Goal: Information Seeking & Learning: Learn about a topic

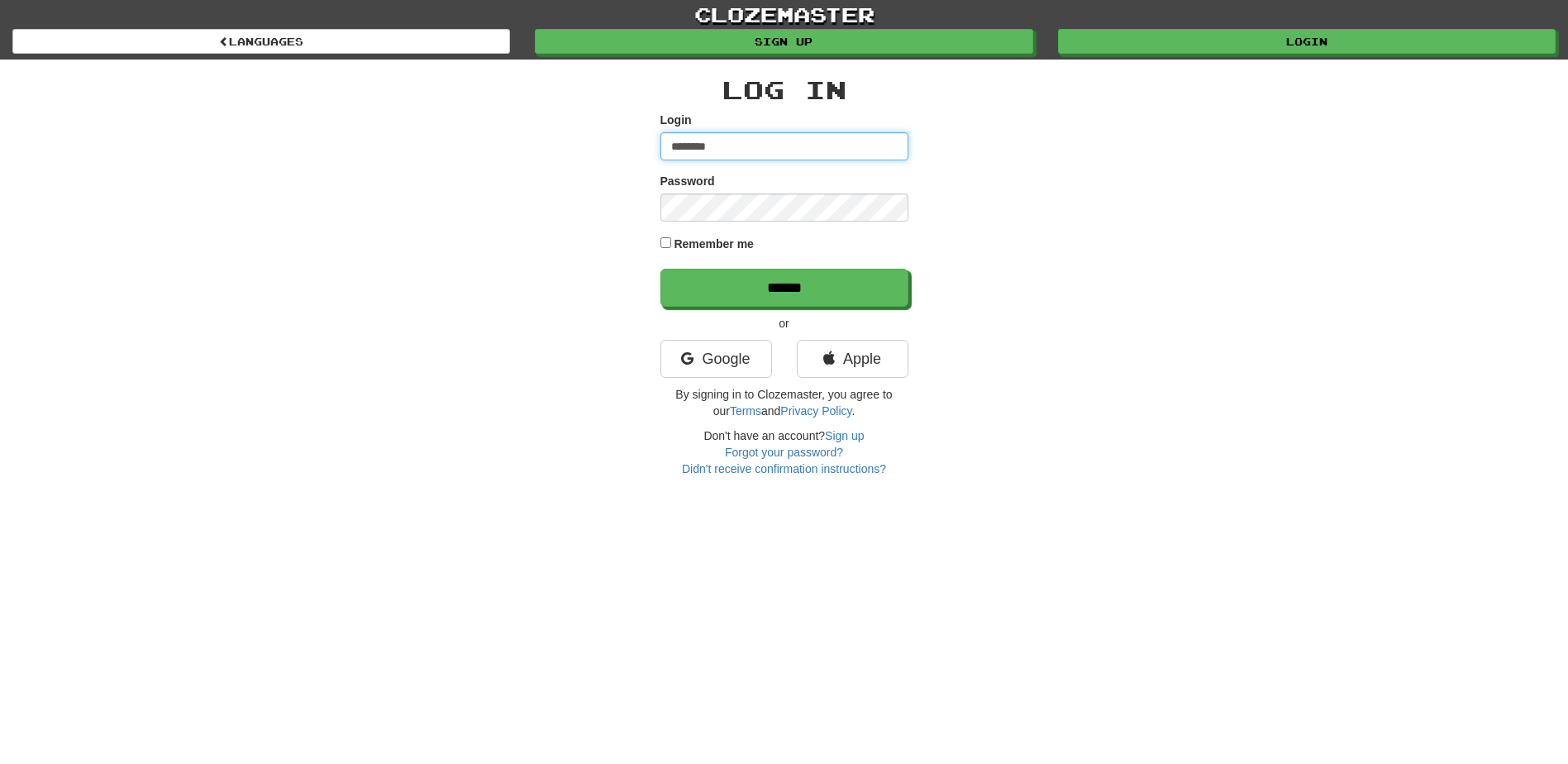
type input "********"
click at [660, 269] on input "******" at bounding box center [784, 287] width 248 height 38
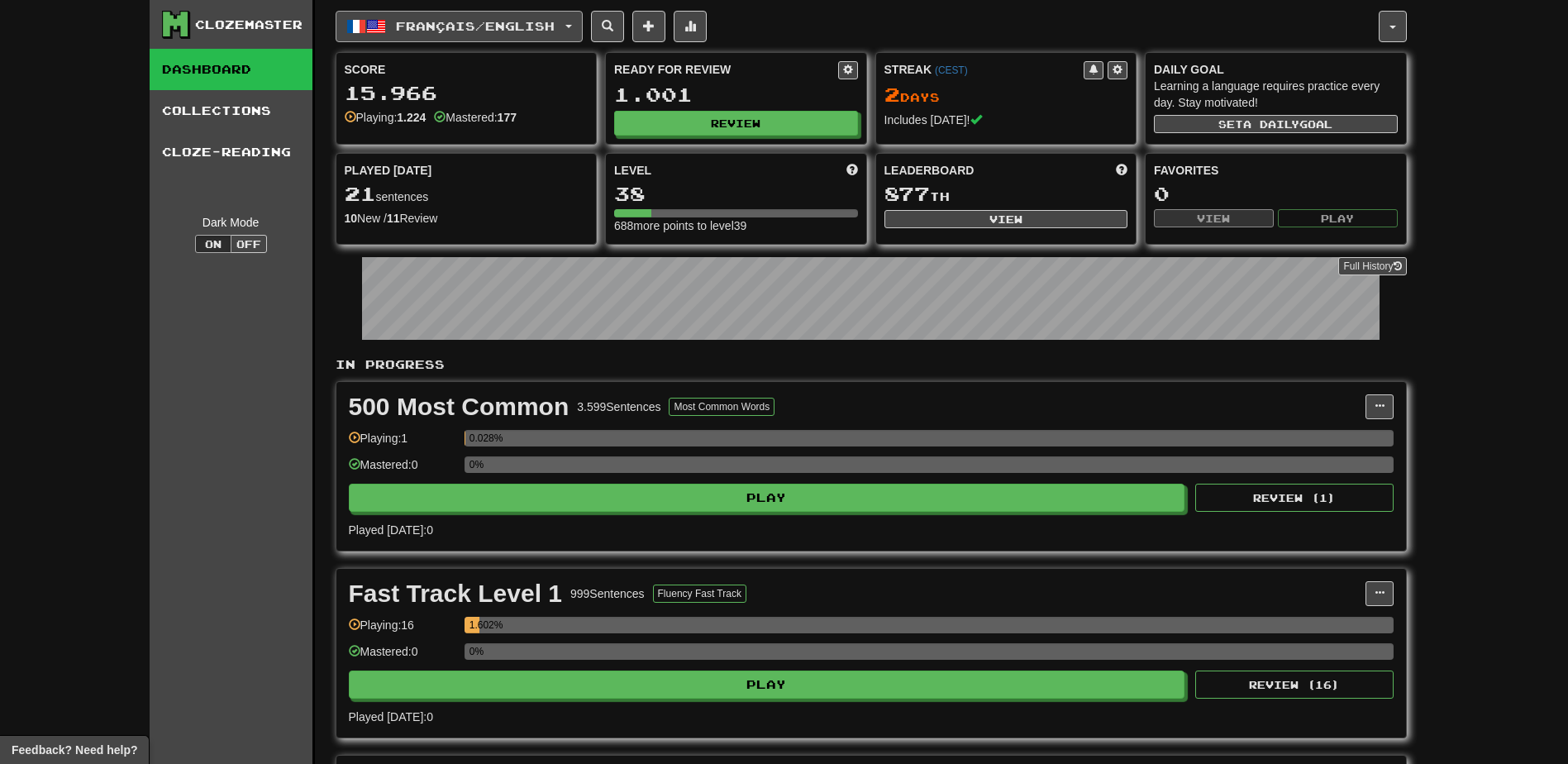
click at [577, 24] on button "Français / English" at bounding box center [459, 26] width 247 height 31
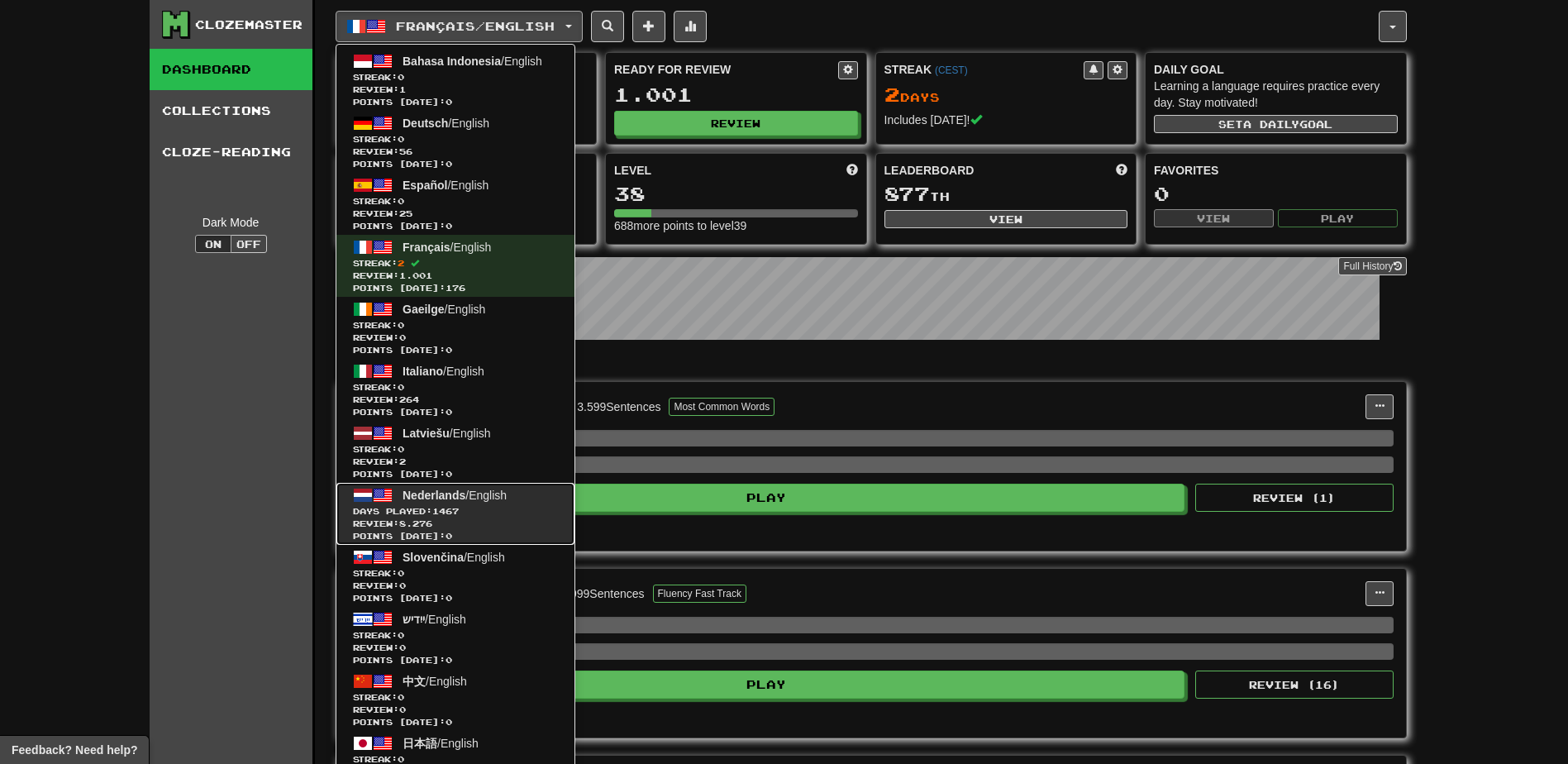
click at [407, 502] on link "Nederlands / English Days Played: 1467 Review: 8.276 Points today: 0" at bounding box center [455, 514] width 238 height 62
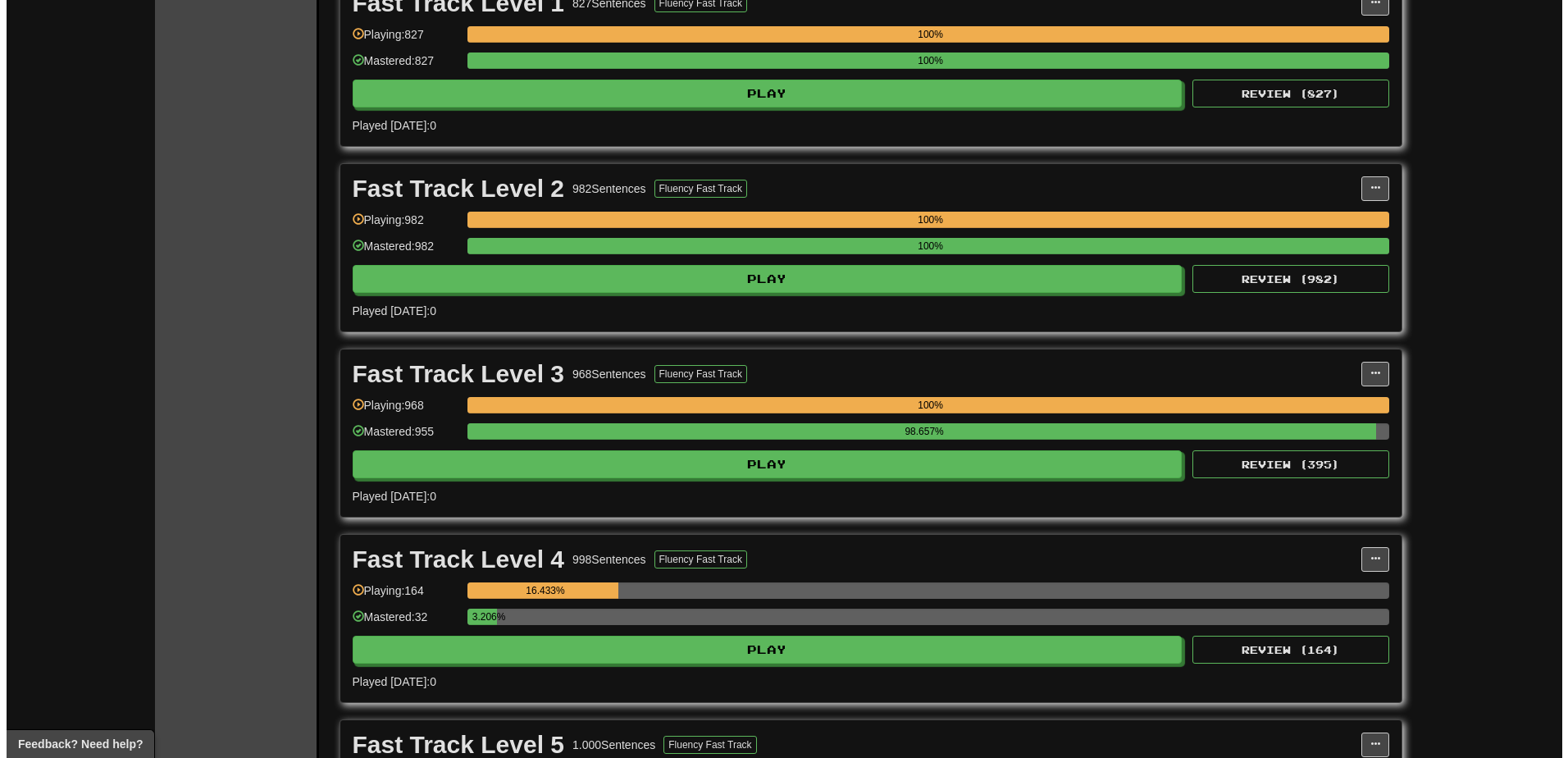
scroll to position [492, 0]
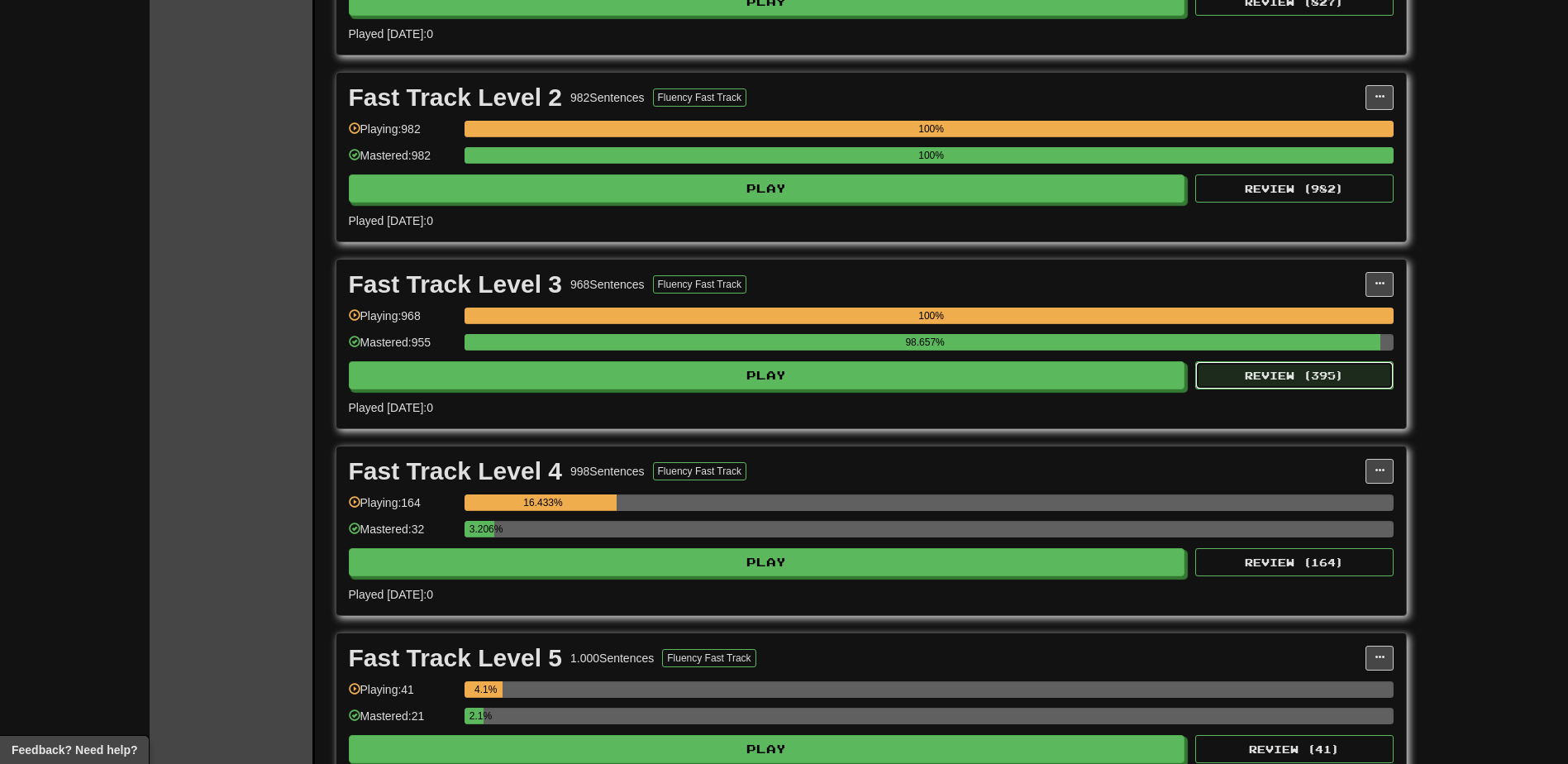
click at [1310, 374] on button "Review ( 395 )" at bounding box center [1294, 375] width 198 height 28
select select "**"
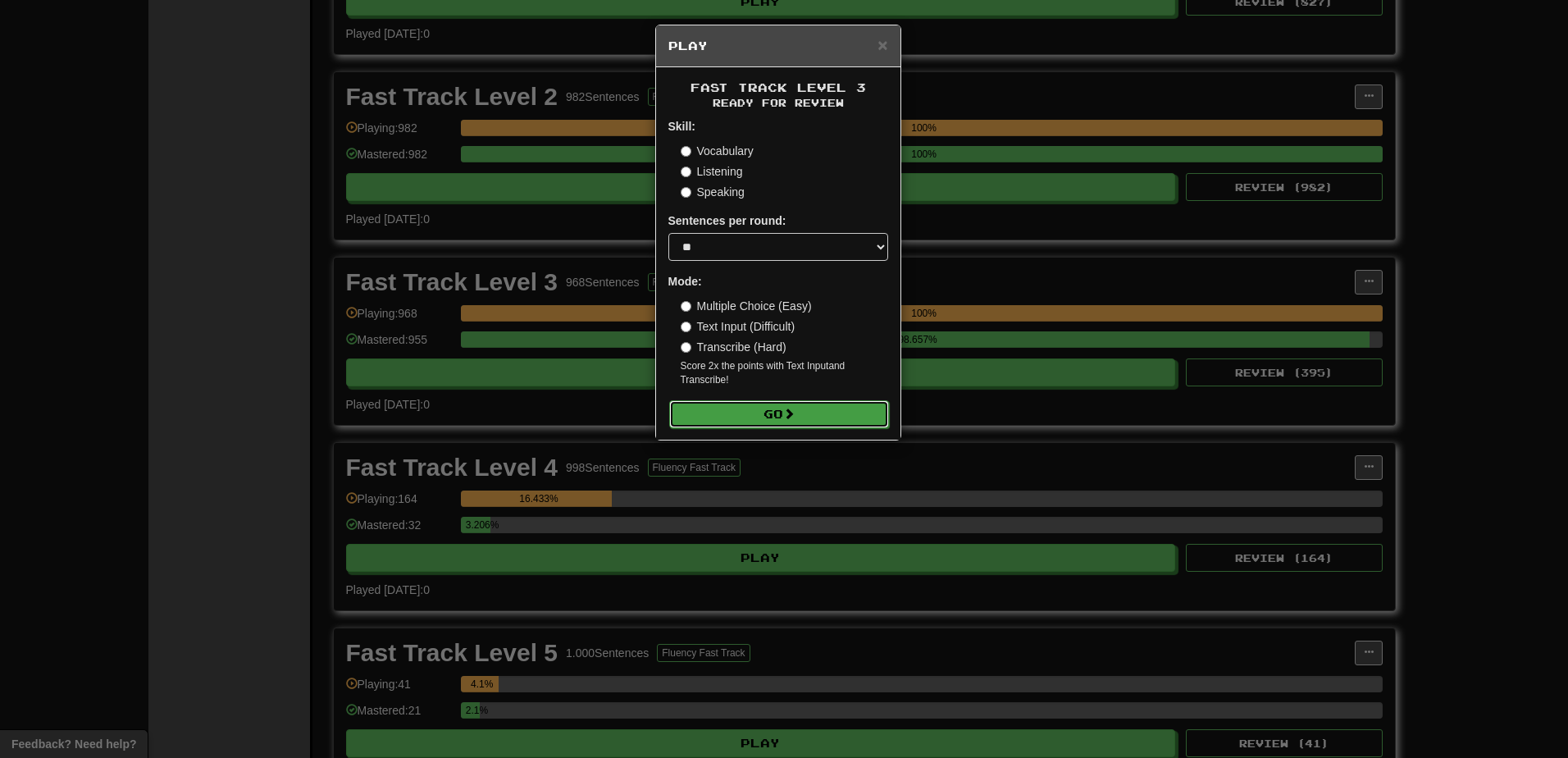
click at [729, 419] on button "Go" at bounding box center [779, 414] width 220 height 28
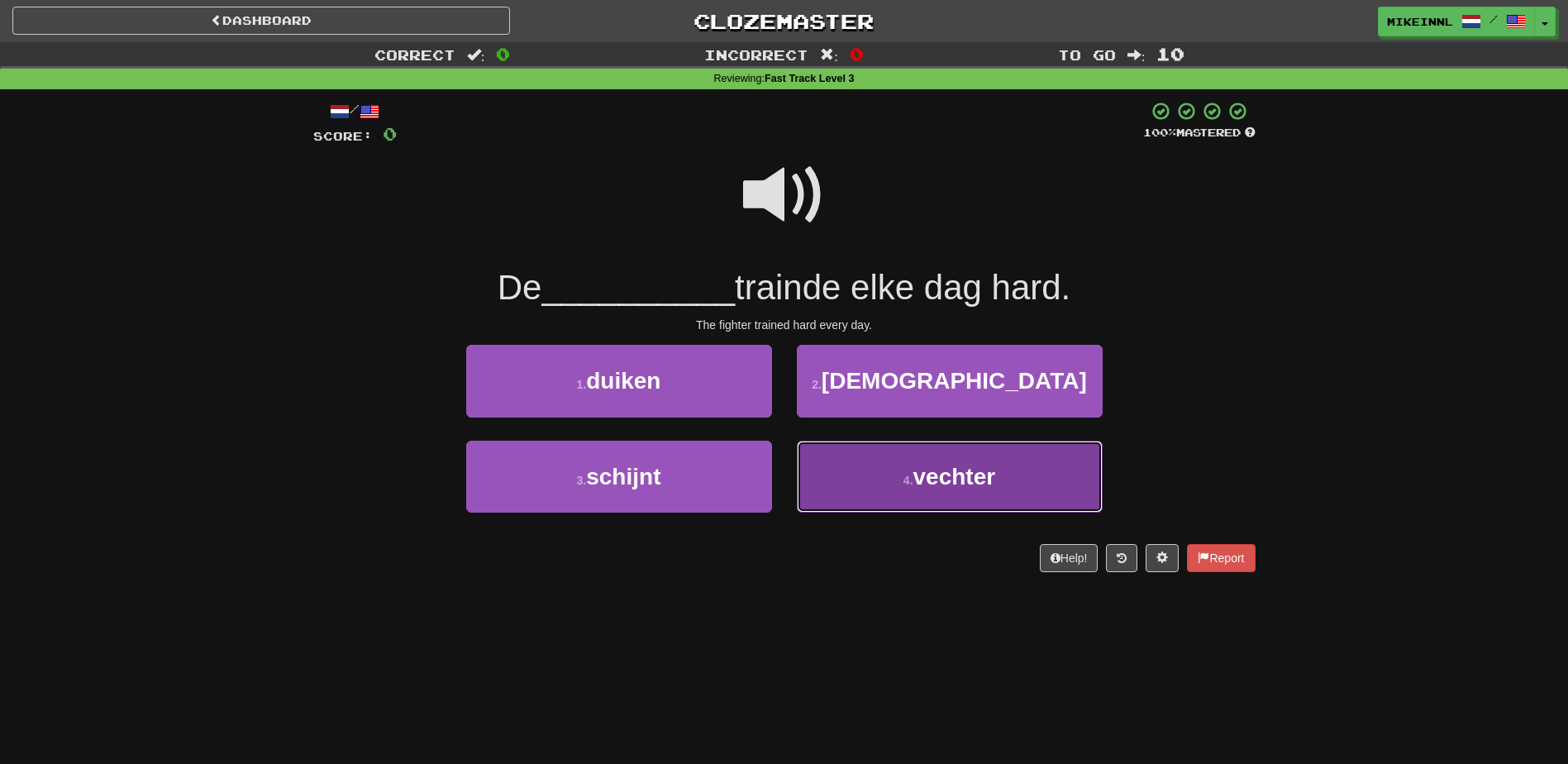
click at [971, 482] on span "vechter" at bounding box center [955, 477] width 82 height 25
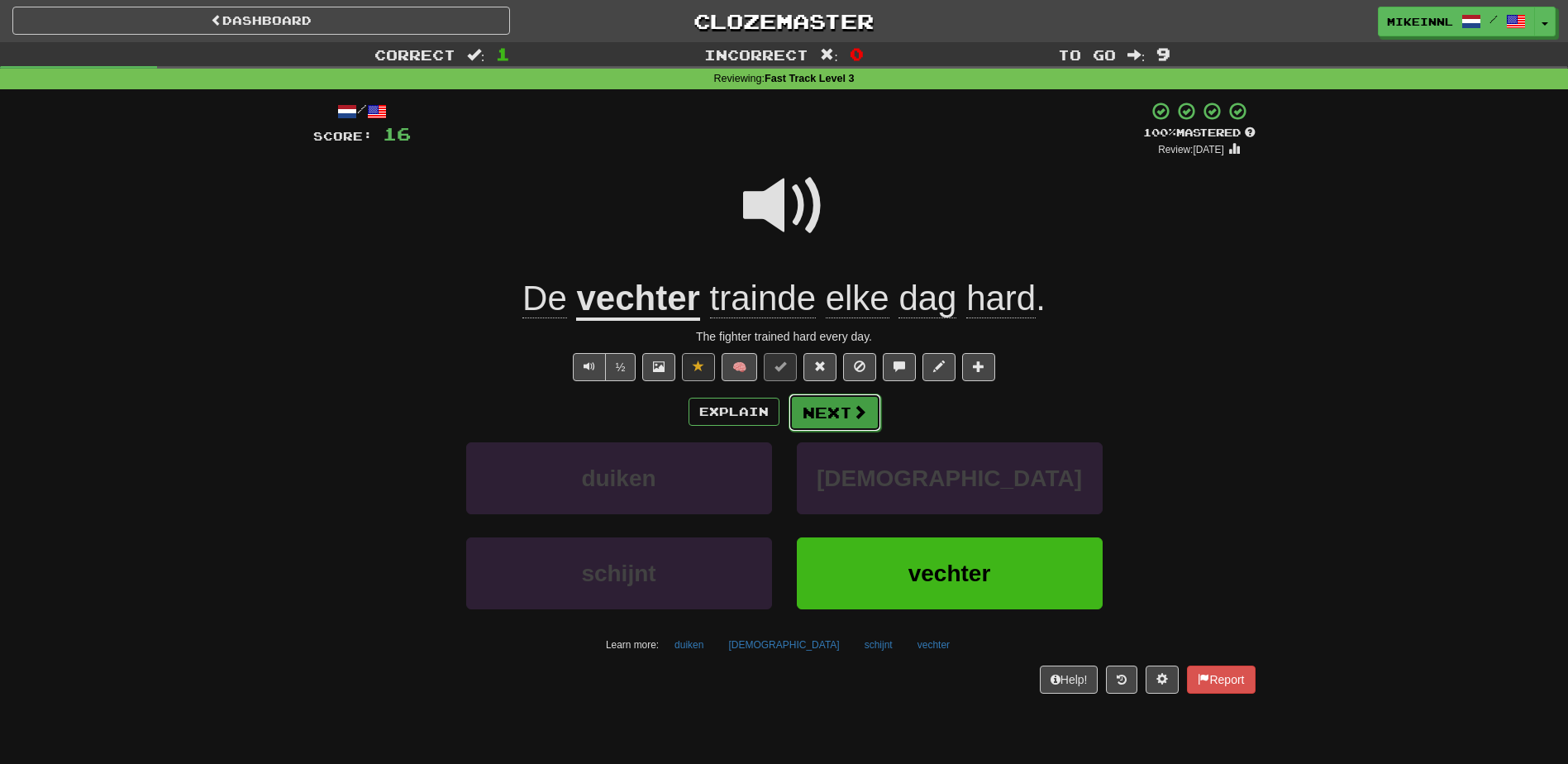
click at [848, 399] on button "Next" at bounding box center [834, 412] width 92 height 38
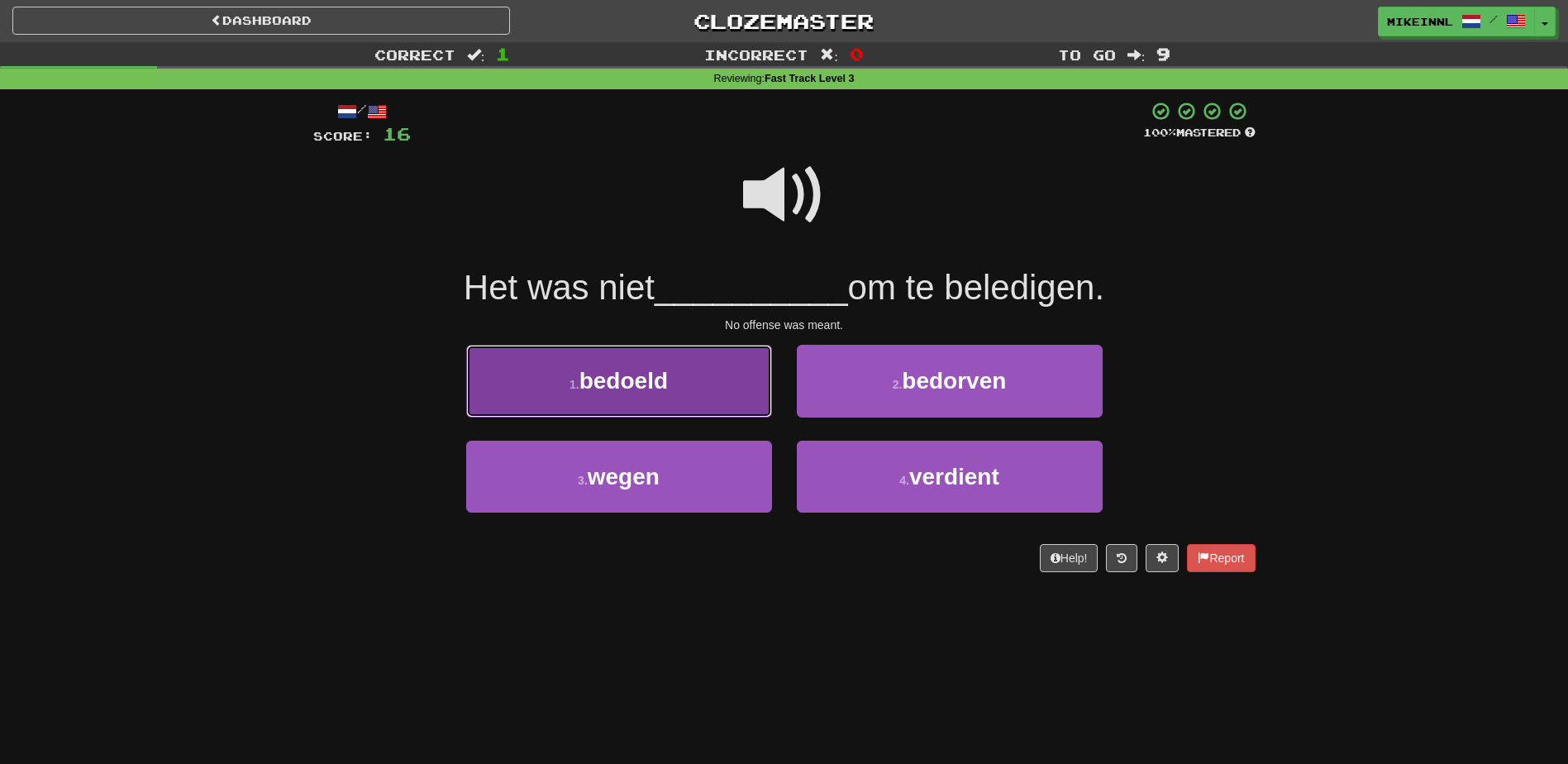
click at [723, 375] on button "1 . bedoeld" at bounding box center [619, 381] width 306 height 72
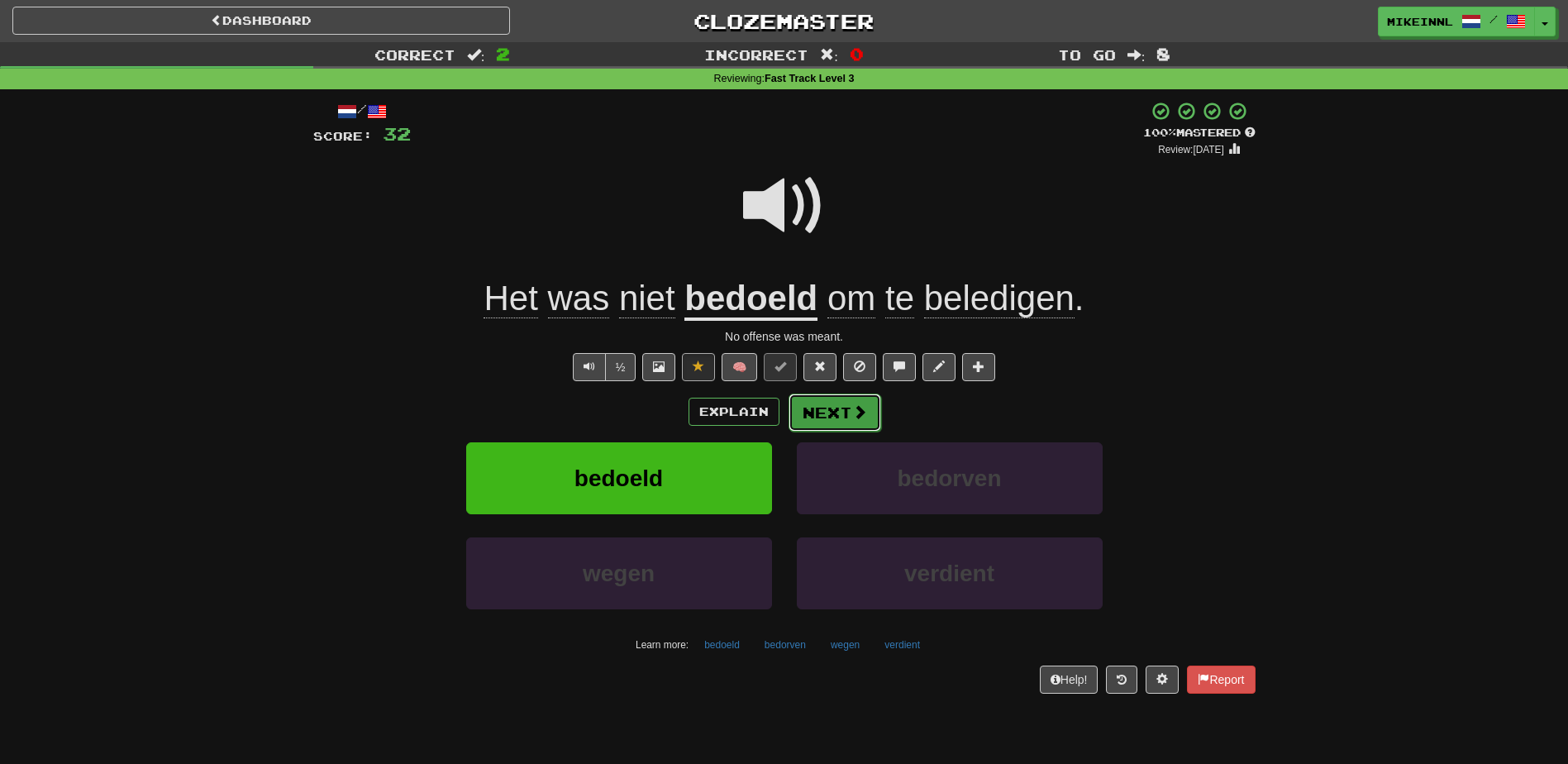
click at [849, 405] on button "Next" at bounding box center [834, 412] width 92 height 38
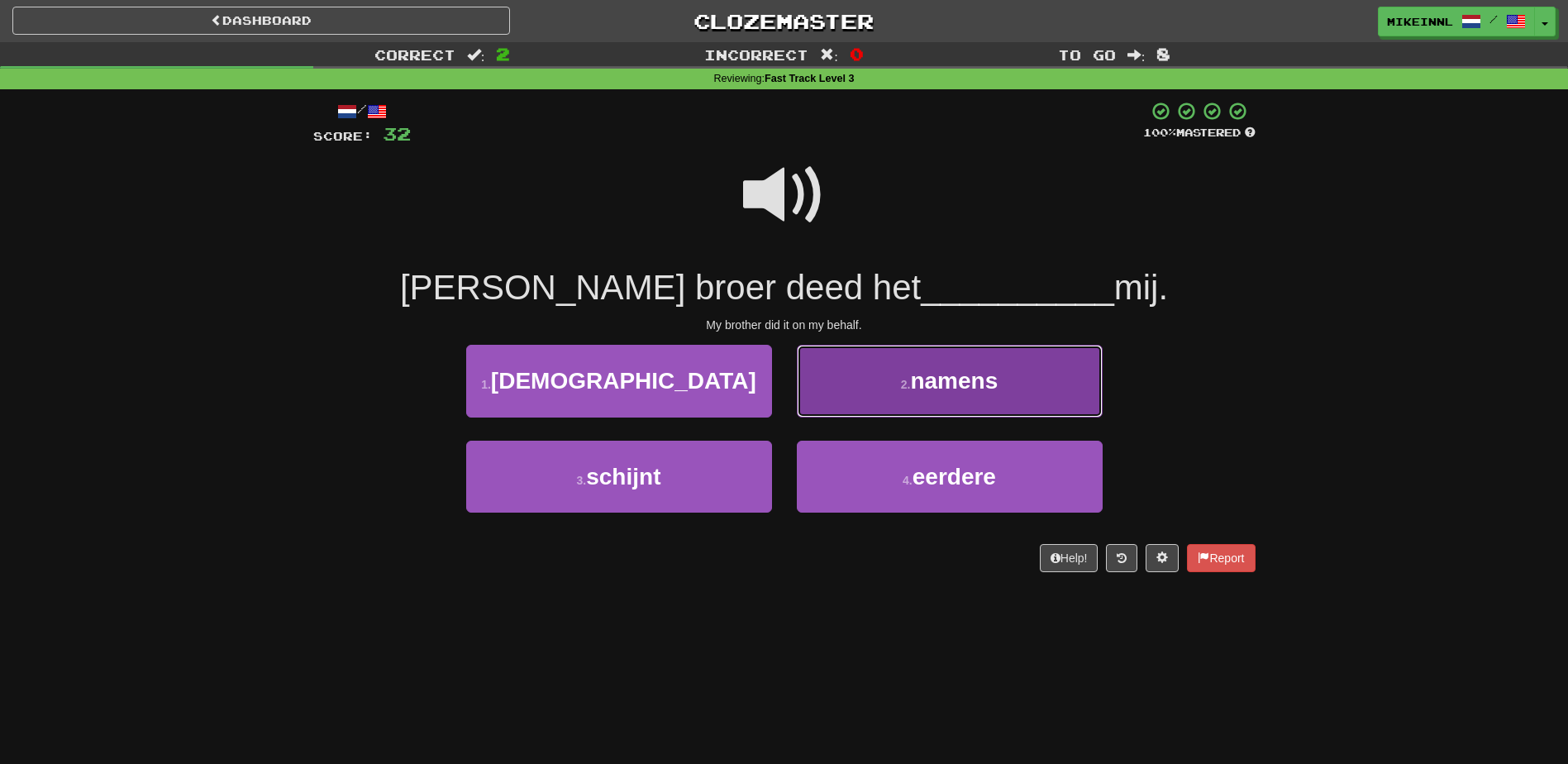
click at [871, 394] on button "2 . namens" at bounding box center [950, 381] width 306 height 72
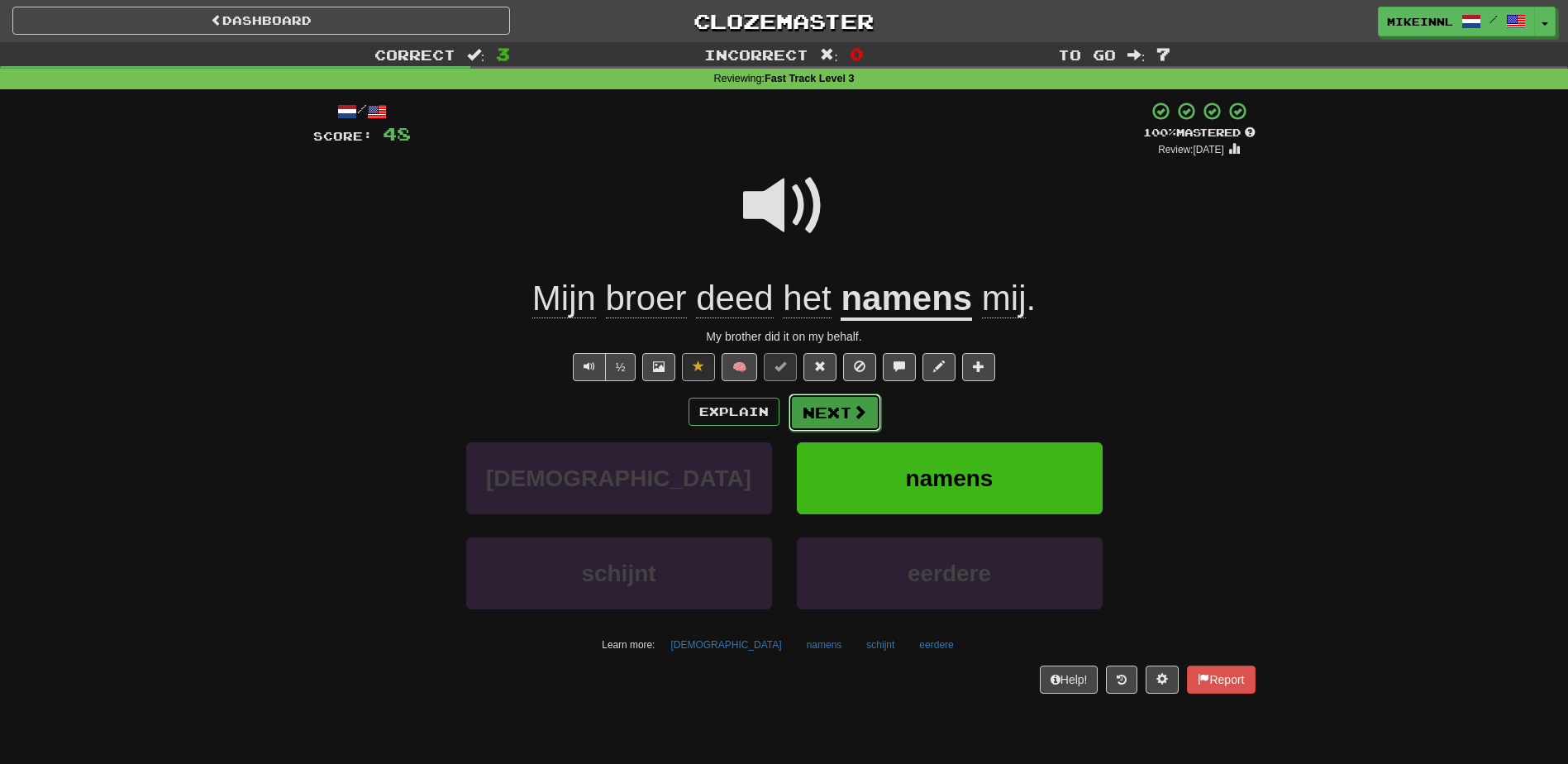
click at [845, 409] on button "Next" at bounding box center [834, 412] width 92 height 38
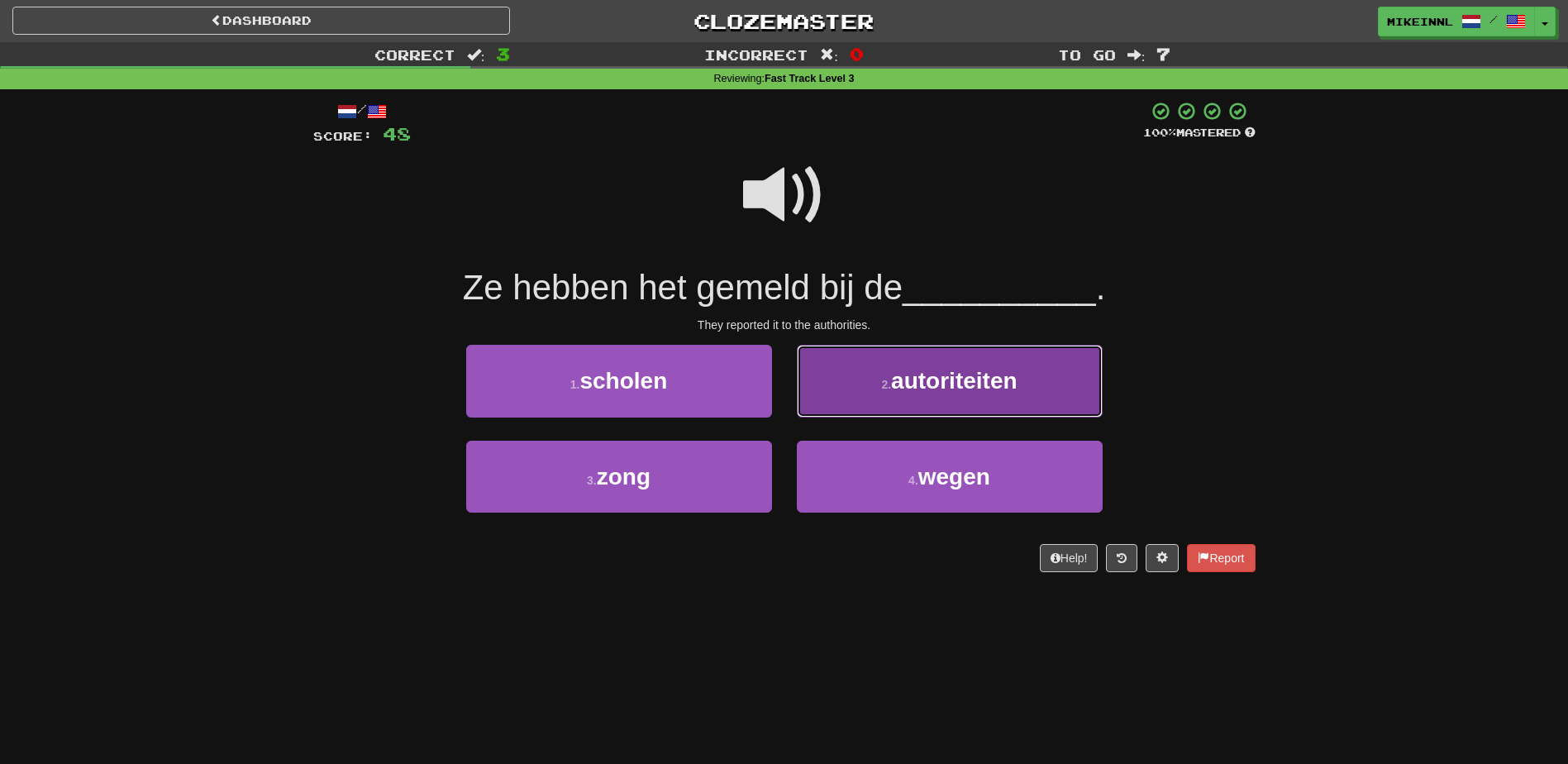
click at [861, 387] on button "2 . autoriteiten" at bounding box center [950, 381] width 306 height 72
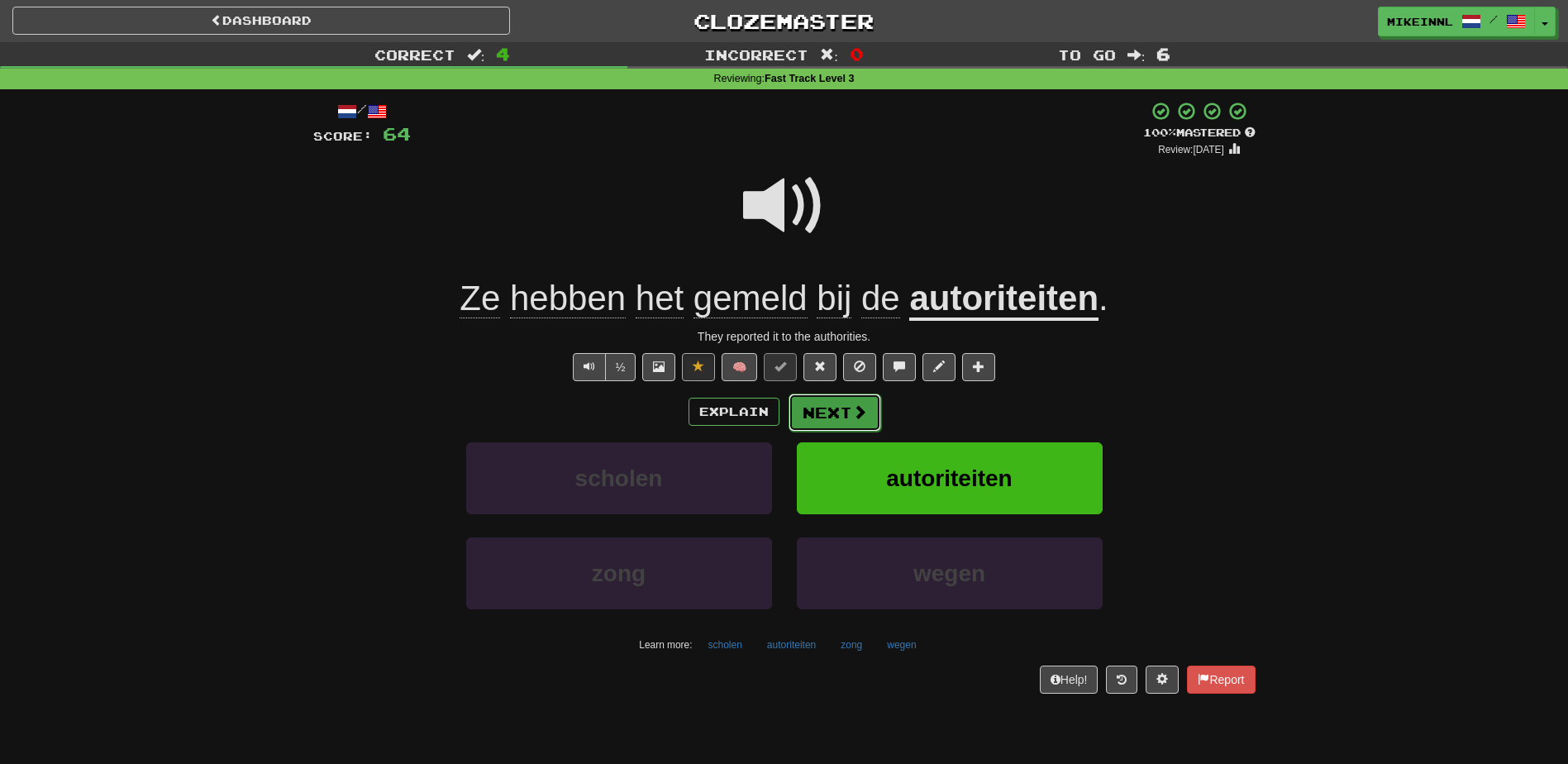
click at [825, 407] on button "Next" at bounding box center [834, 412] width 92 height 38
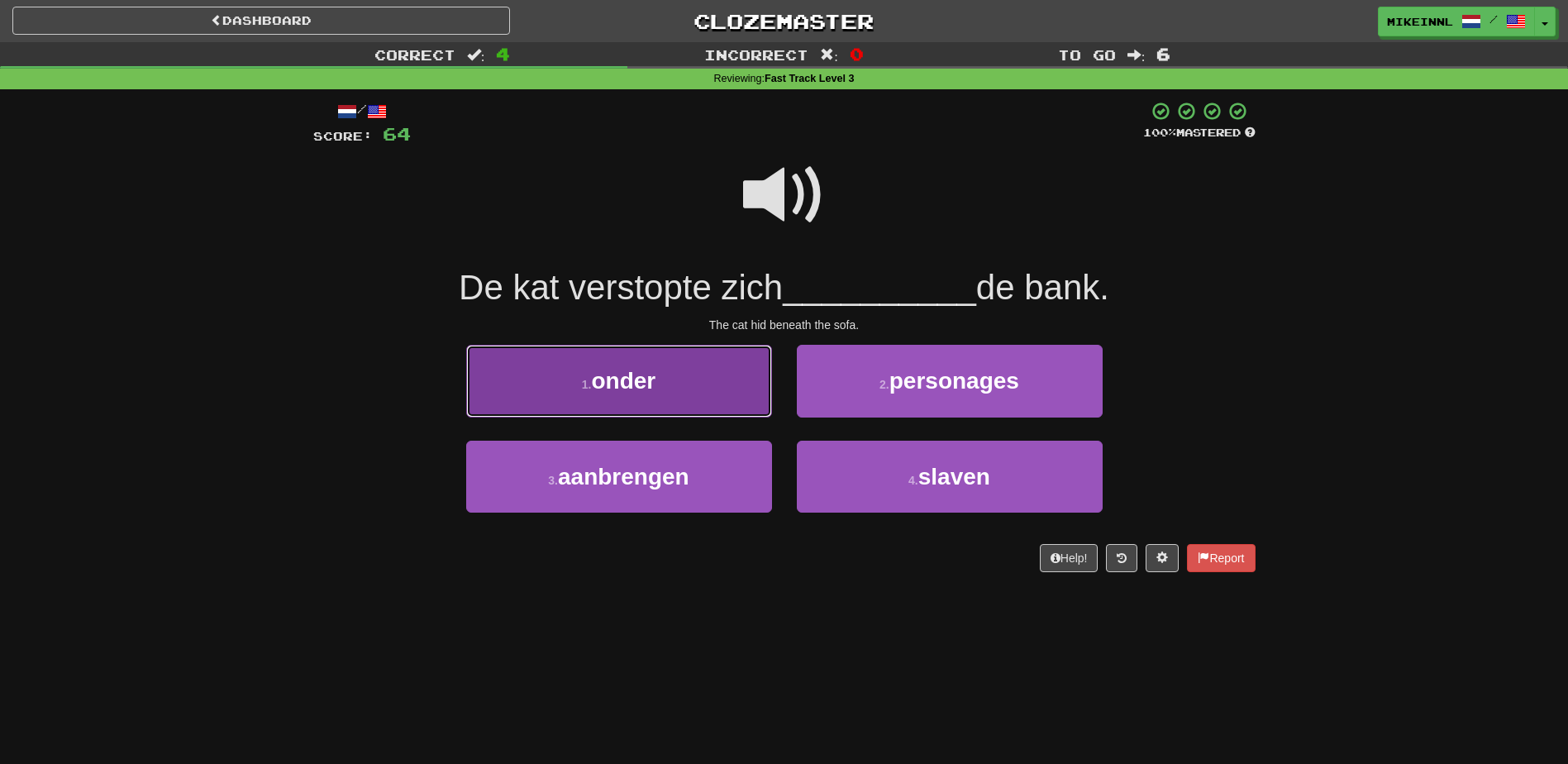
click at [676, 371] on button "1 . onder" at bounding box center [619, 381] width 306 height 72
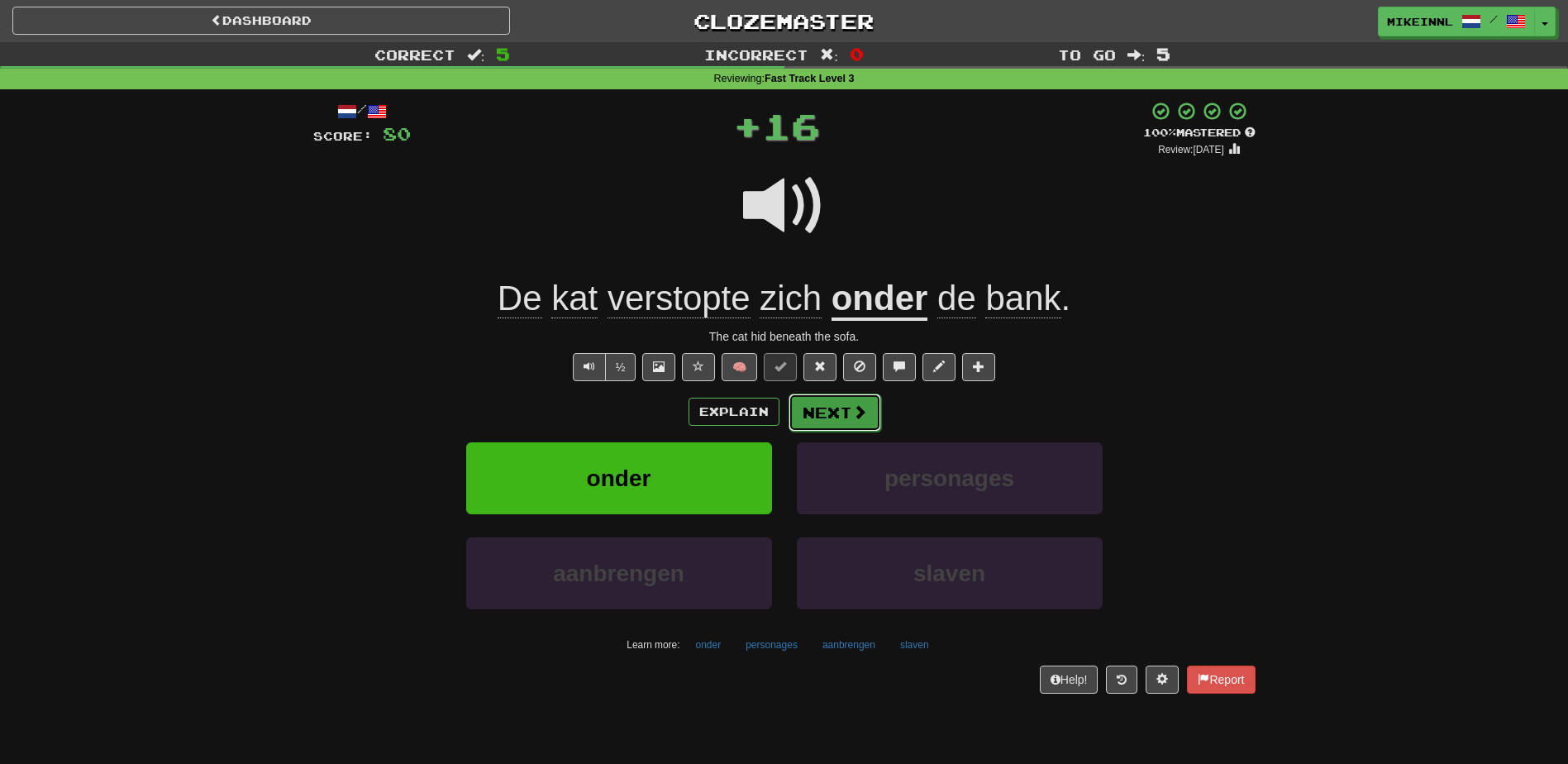
click at [860, 406] on span at bounding box center [860, 412] width 15 height 15
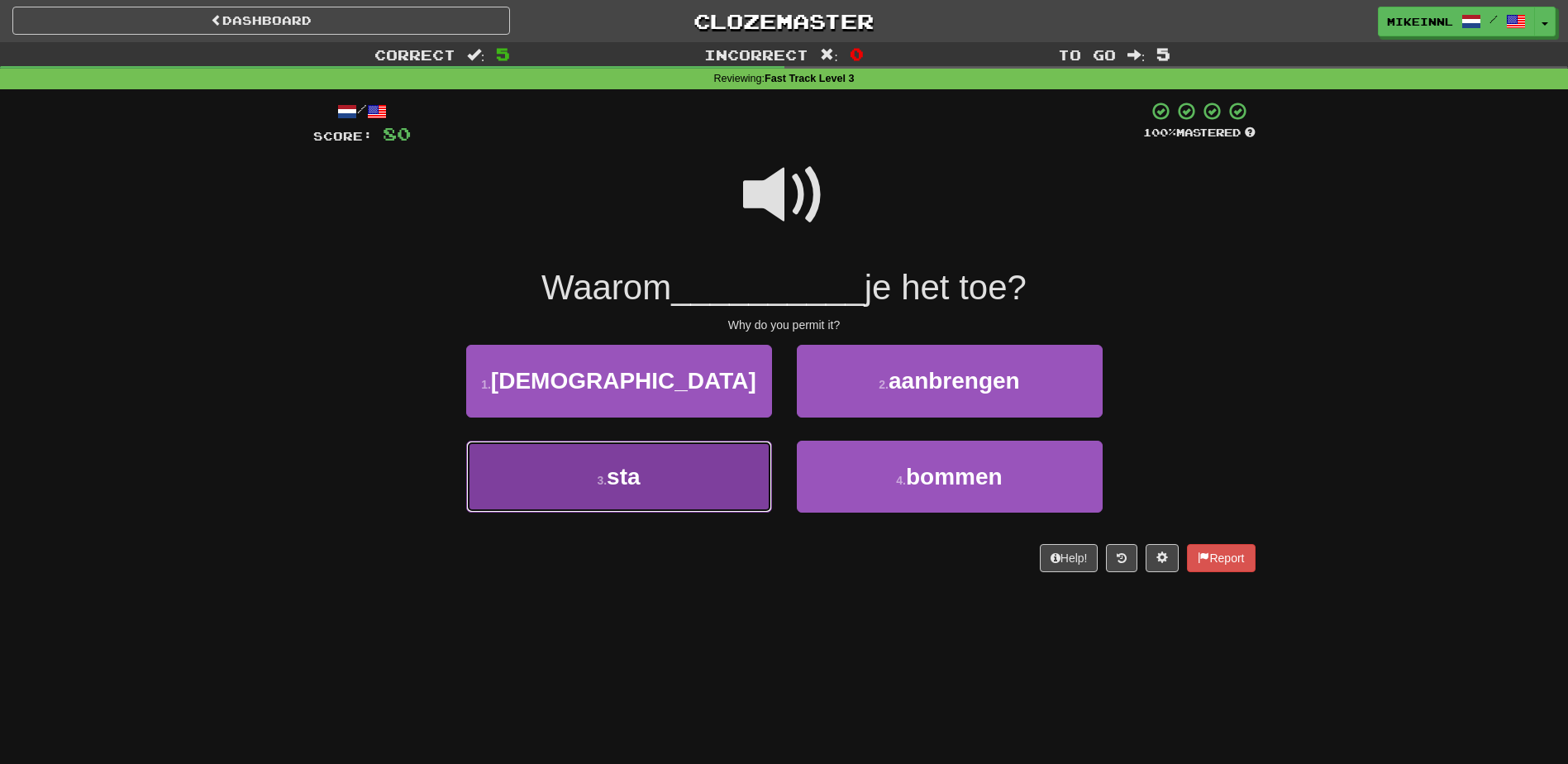
click at [715, 476] on button "3 . sta" at bounding box center [619, 477] width 306 height 72
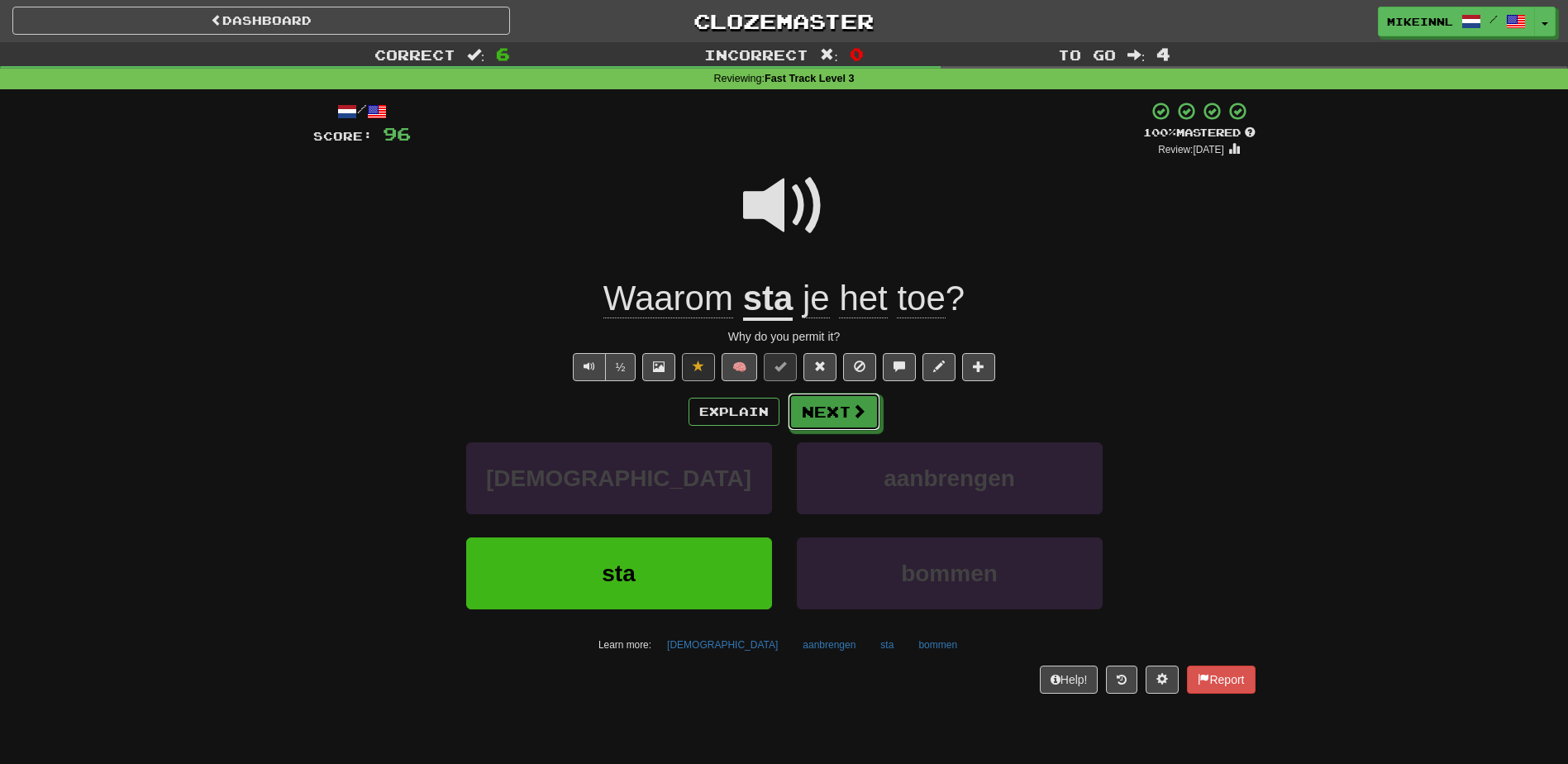
click at [849, 394] on button "Next" at bounding box center [834, 411] width 92 height 38
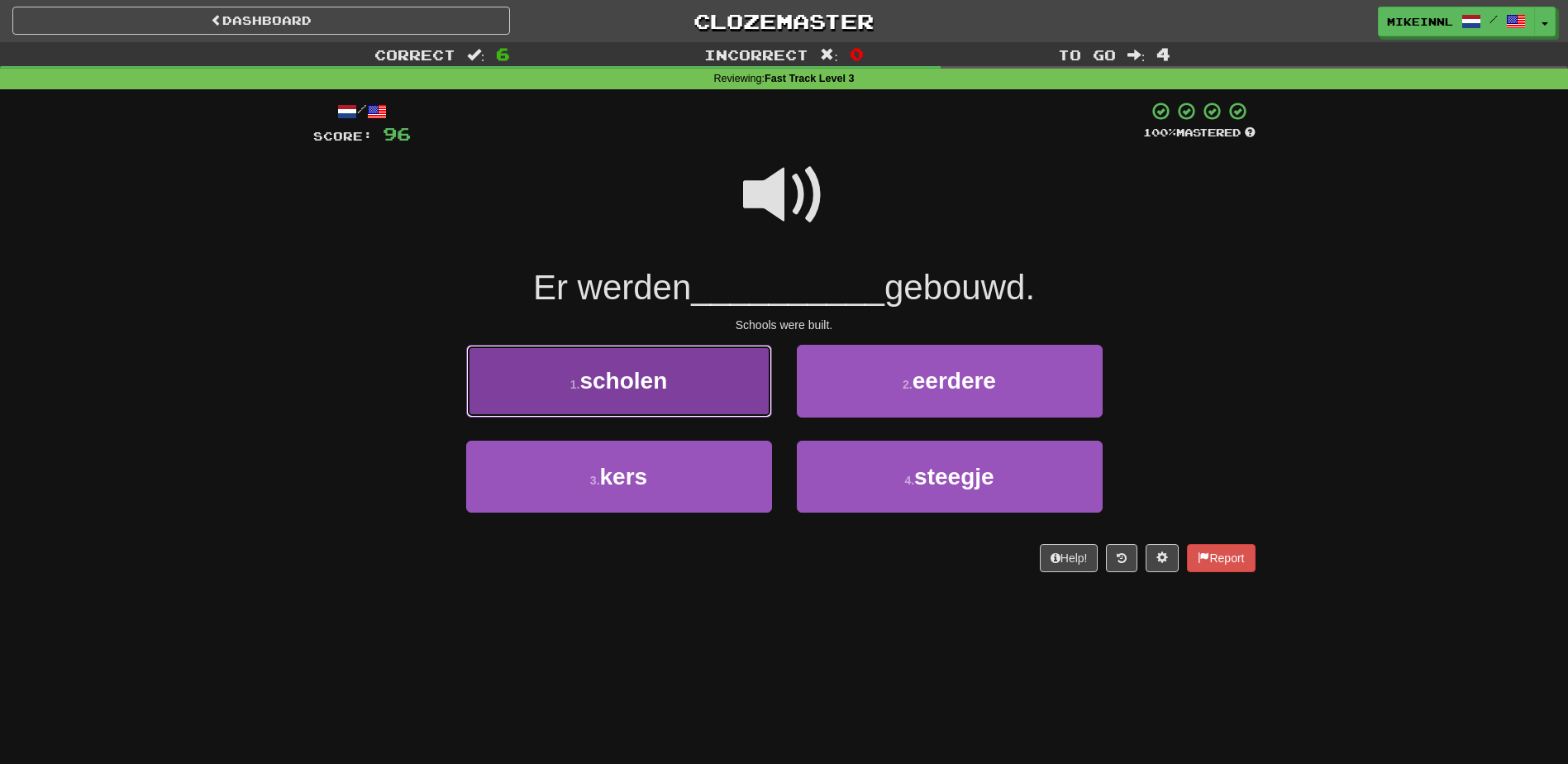
click at [677, 383] on button "1 . scholen" at bounding box center [619, 381] width 306 height 72
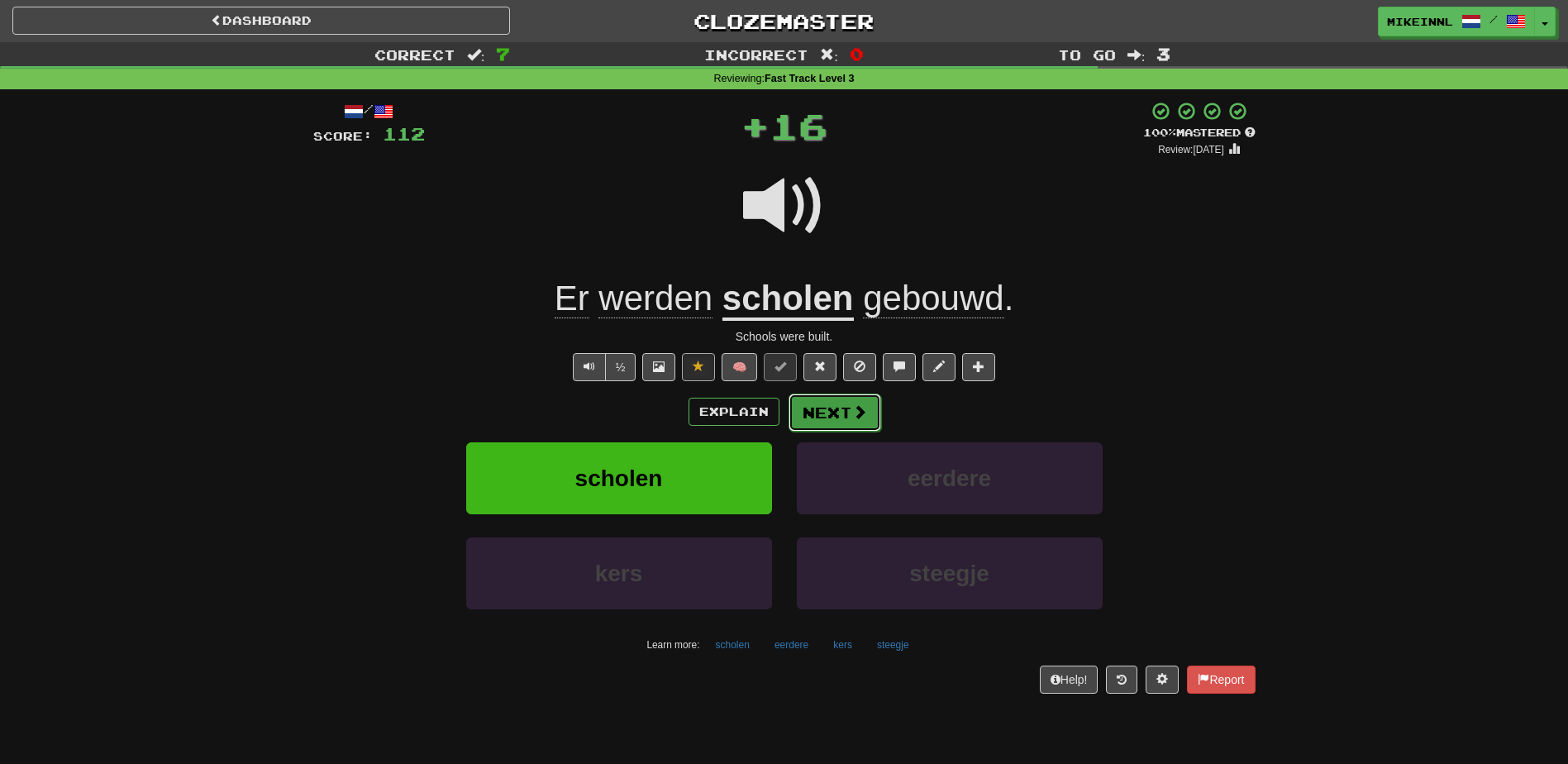
click at [826, 416] on button "Next" at bounding box center [834, 412] width 92 height 38
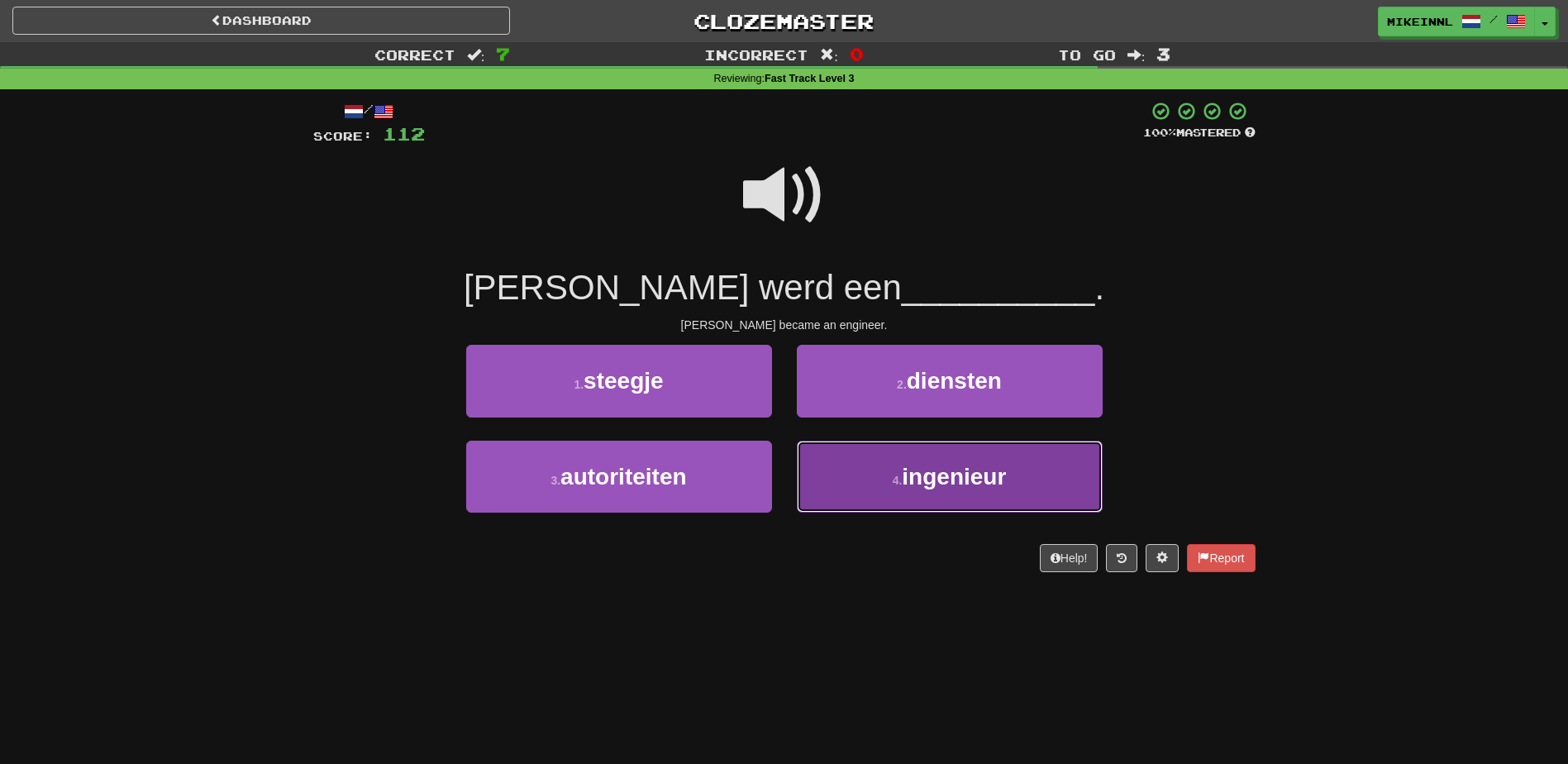
click at [875, 485] on button "4 . ingenieur" at bounding box center [950, 477] width 306 height 72
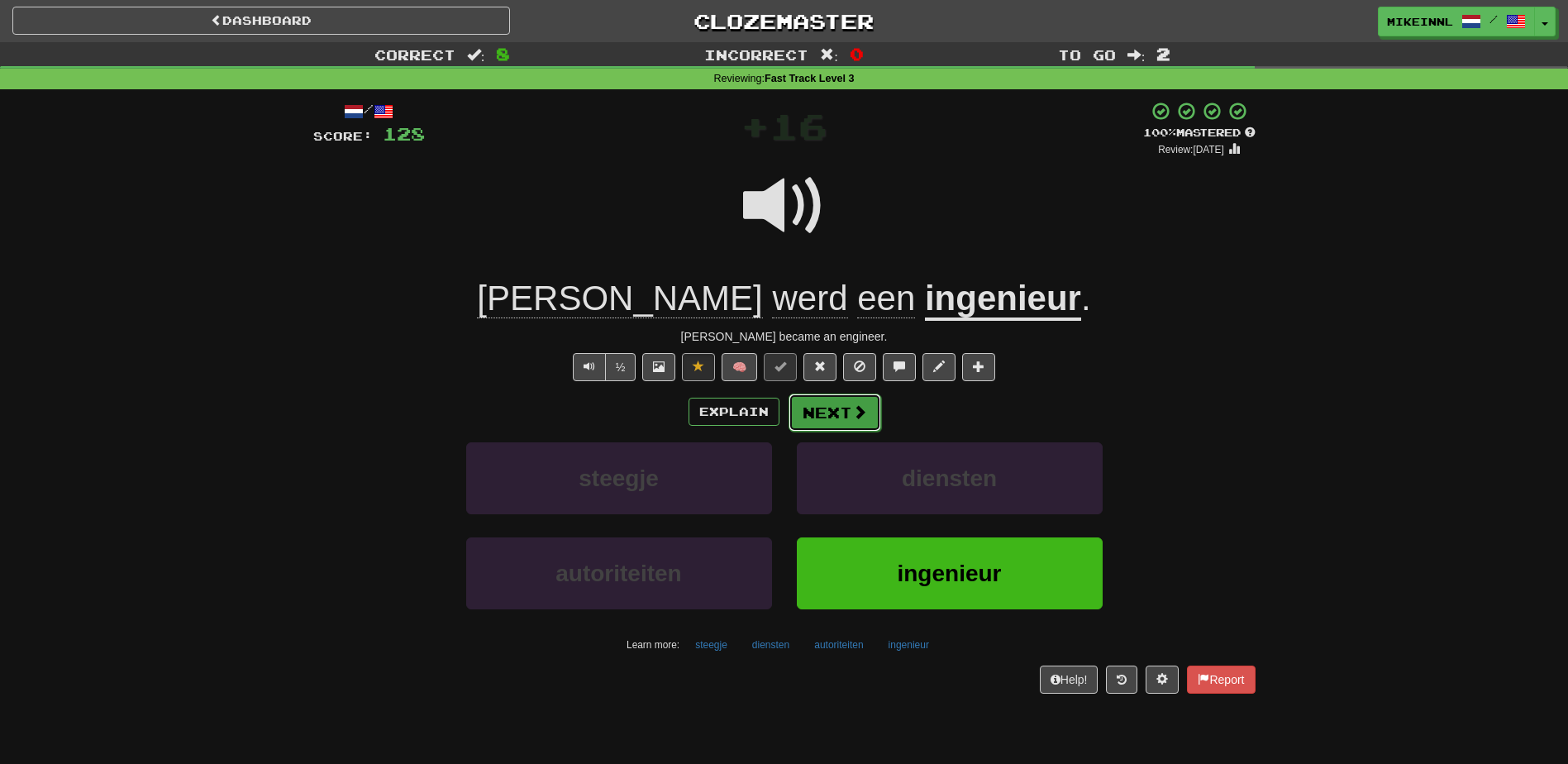
click at [823, 405] on button "Next" at bounding box center [834, 412] width 92 height 38
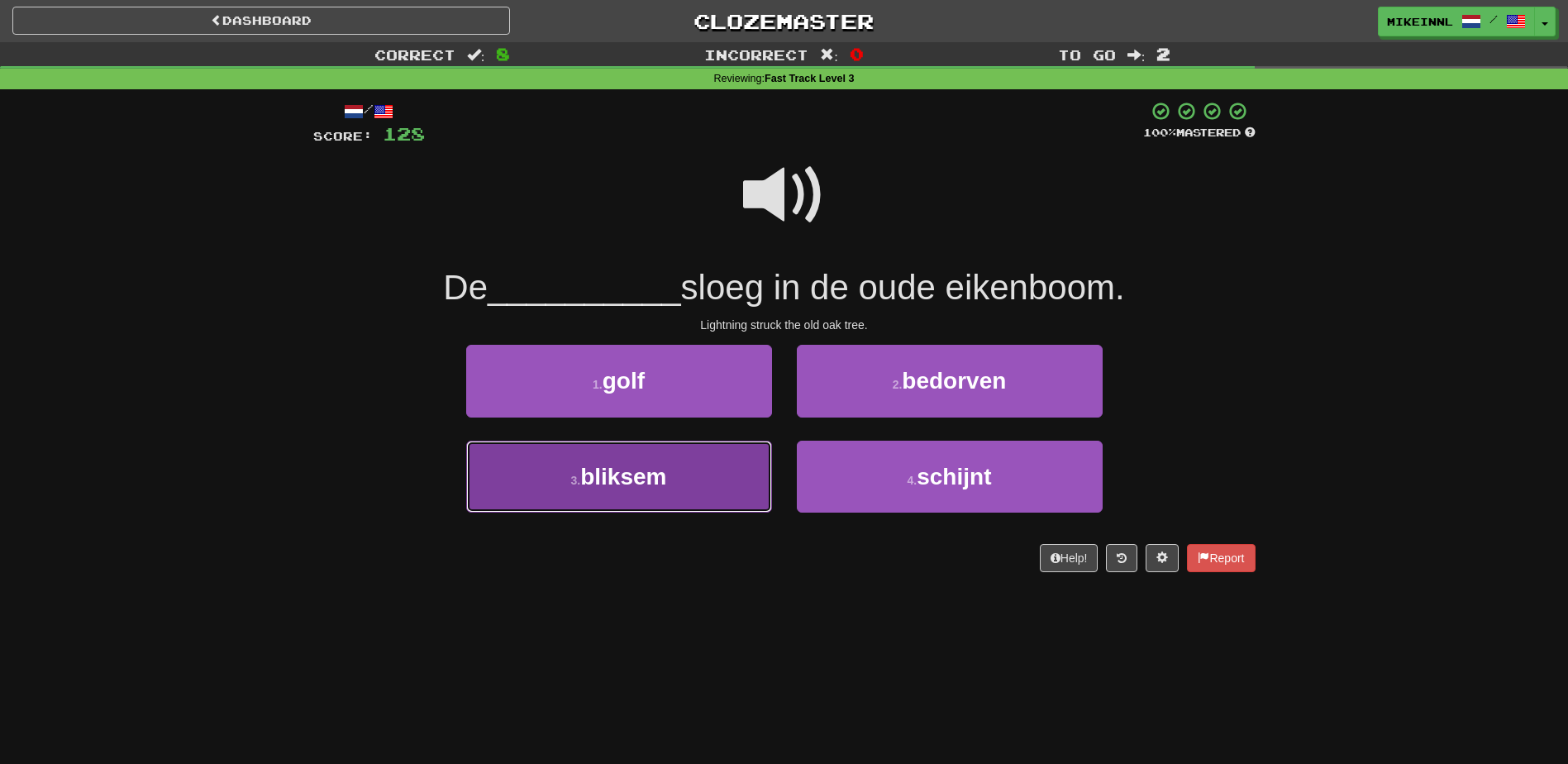
click at [686, 466] on button "3 . bliksem" at bounding box center [619, 477] width 306 height 72
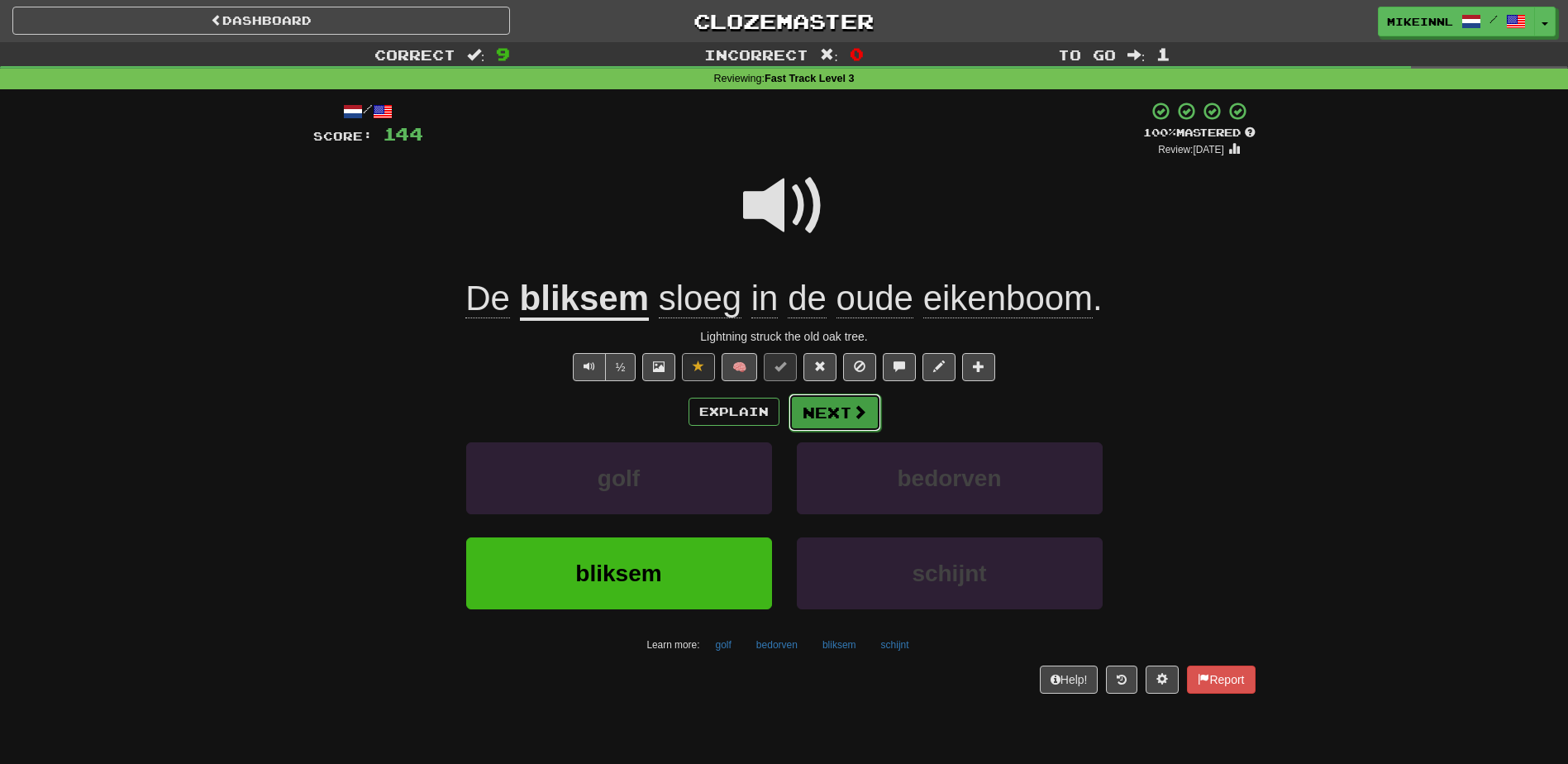
click at [835, 408] on button "Next" at bounding box center [834, 412] width 92 height 38
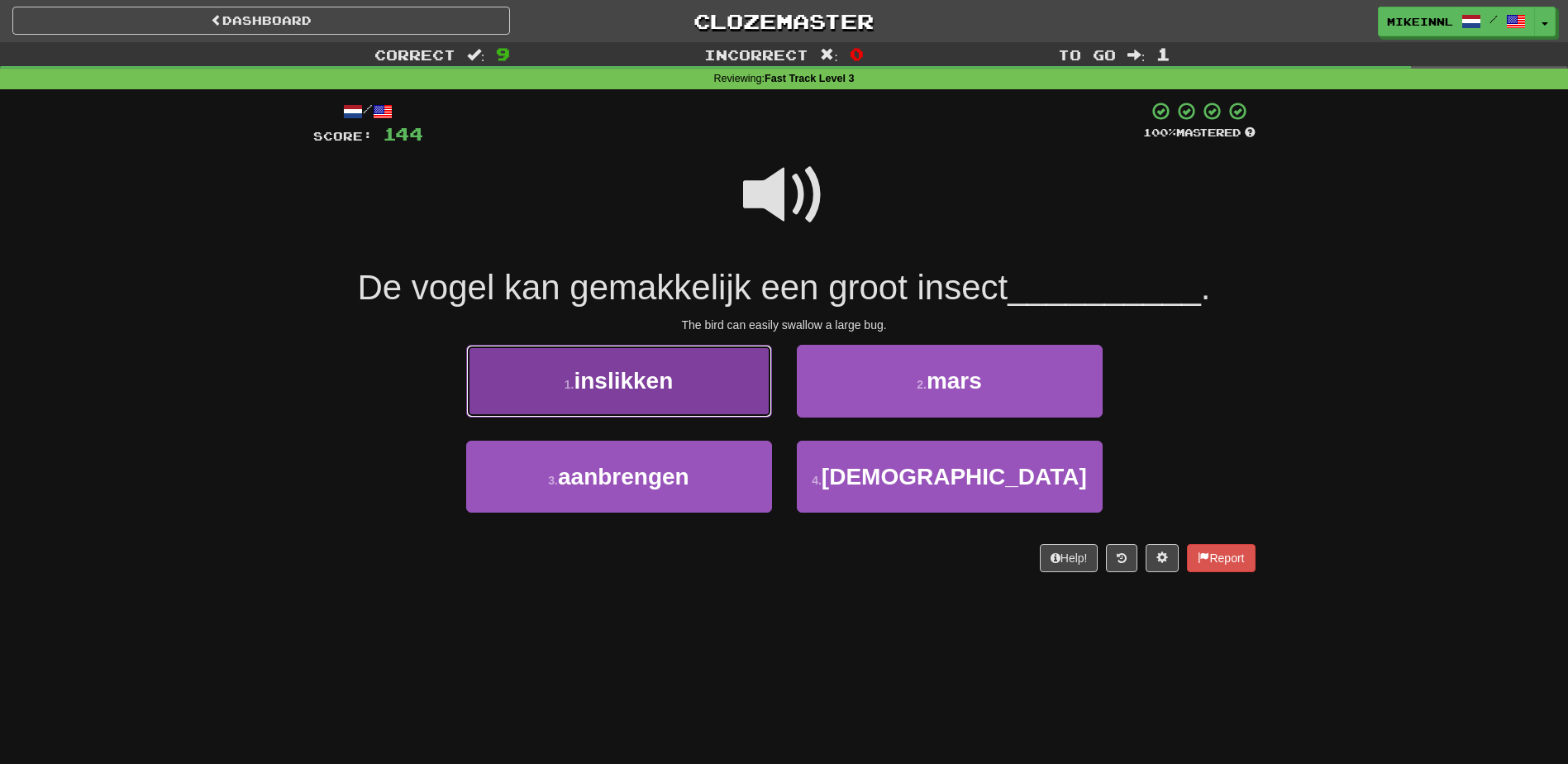
click at [702, 399] on button "1 . inslikken" at bounding box center [619, 381] width 306 height 72
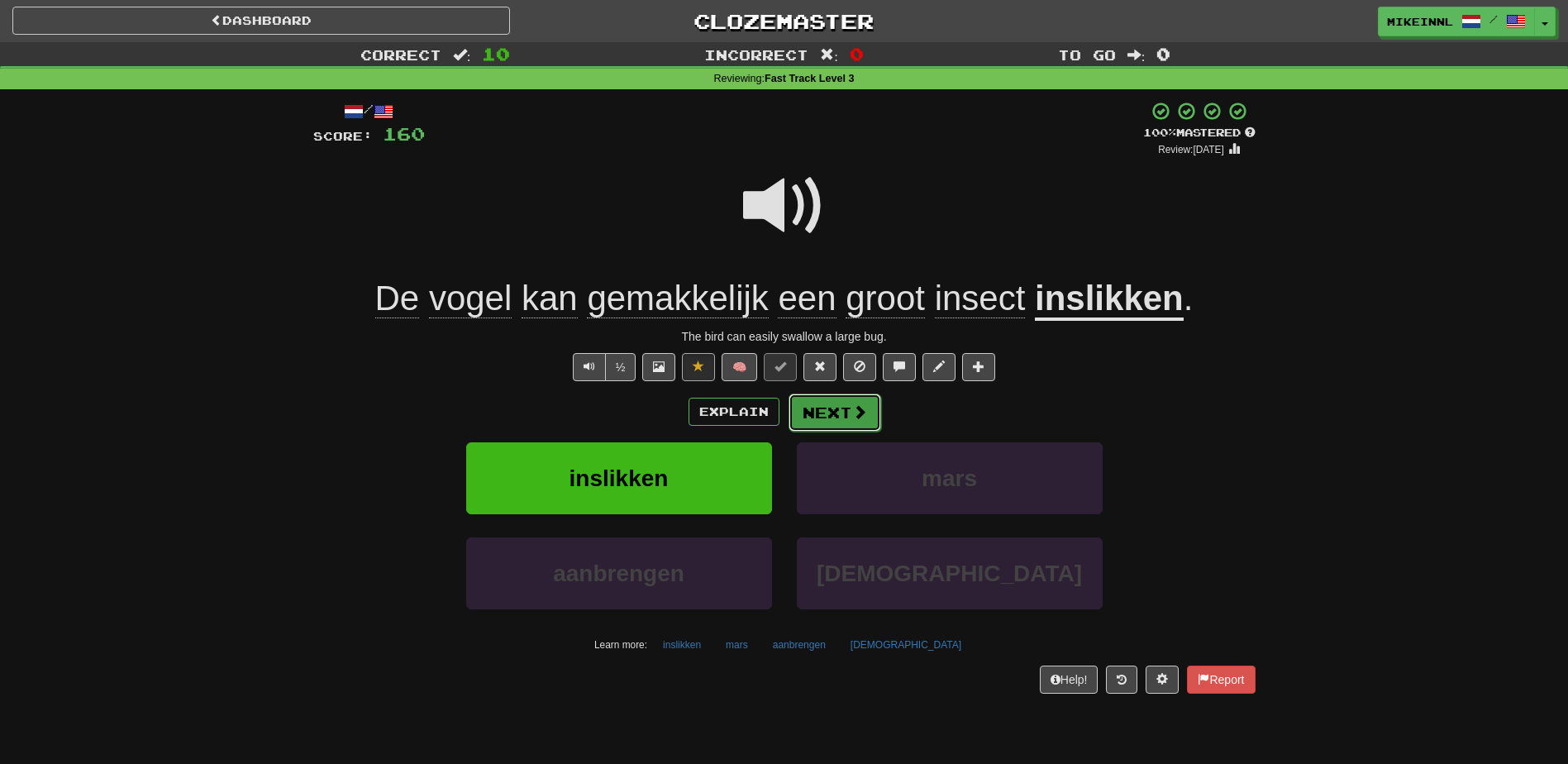
click at [828, 419] on button "Next" at bounding box center [834, 412] width 92 height 38
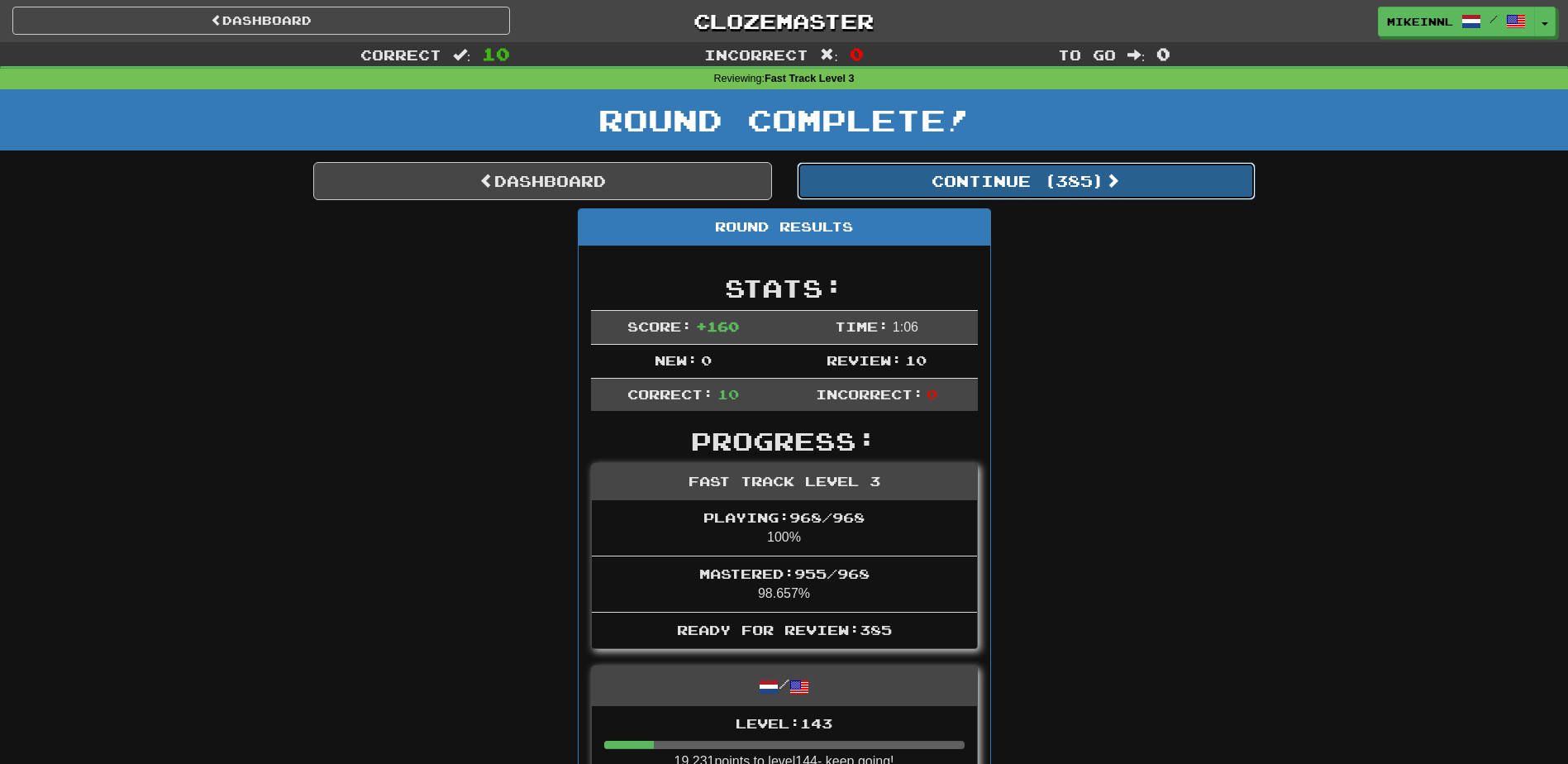
click at [1060, 180] on button "Continue ( 385 )" at bounding box center [1026, 181] width 459 height 38
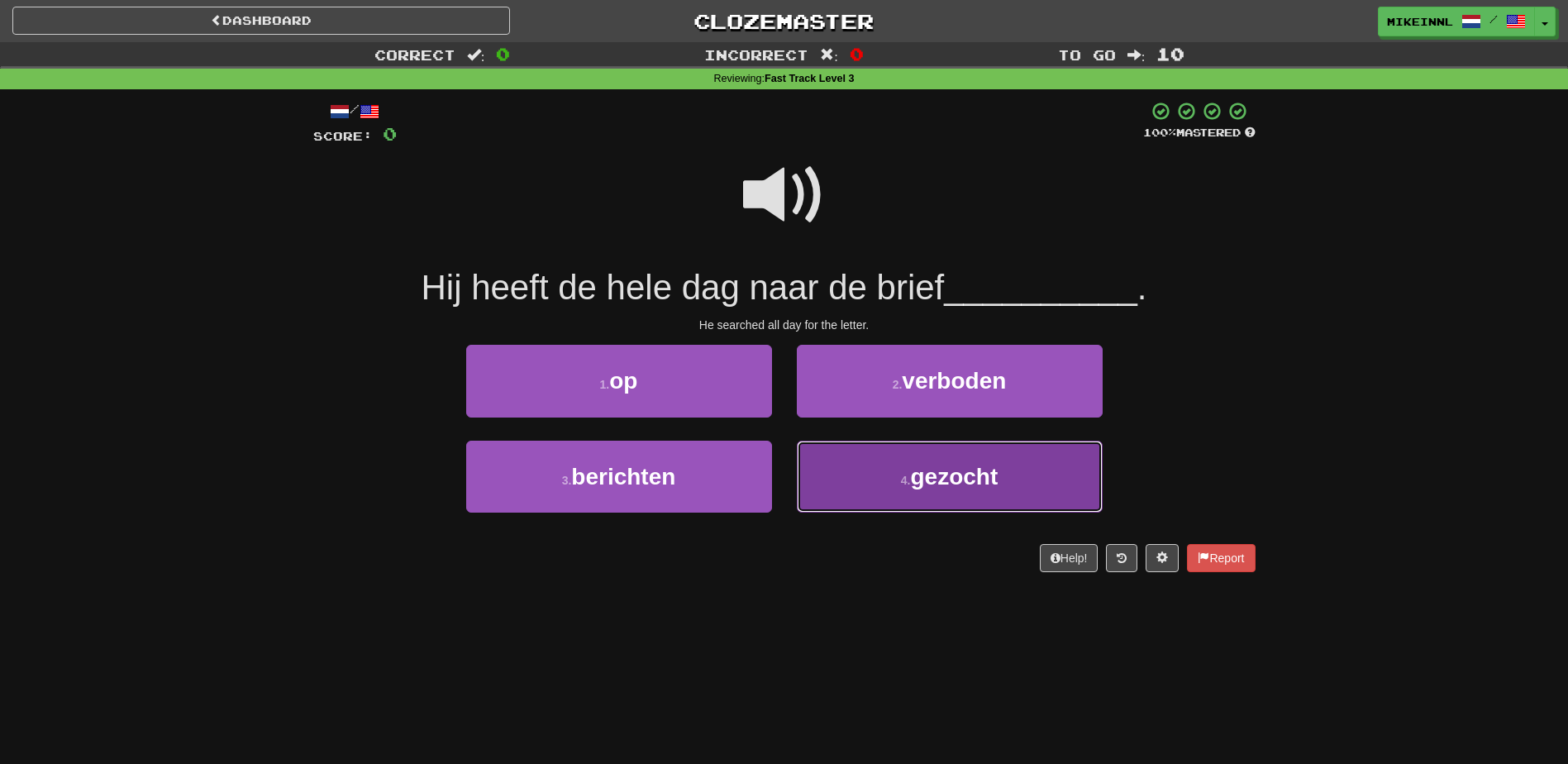
click at [935, 467] on span "gezocht" at bounding box center [954, 477] width 87 height 25
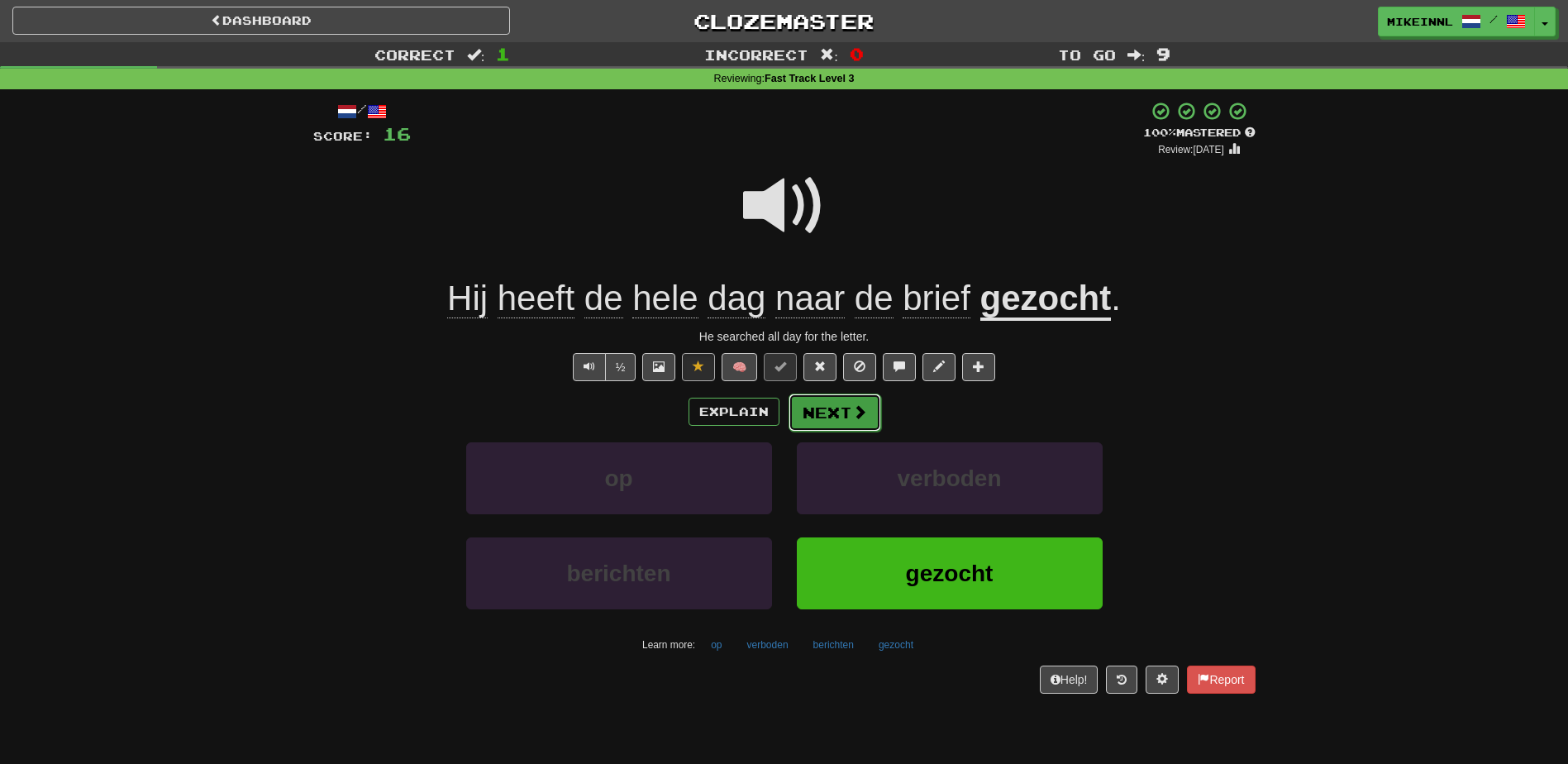
click at [847, 403] on button "Next" at bounding box center [834, 412] width 92 height 38
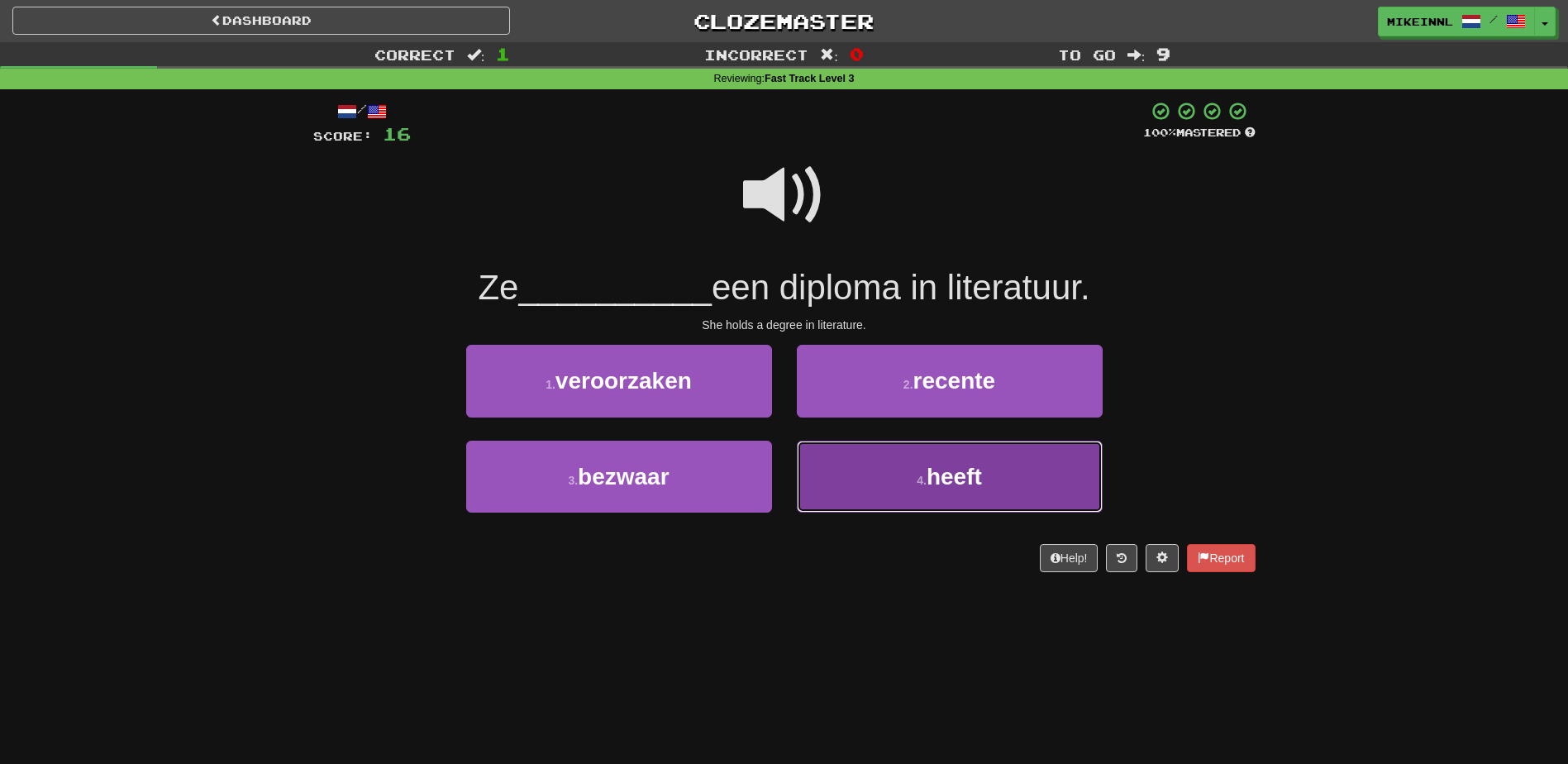
click at [917, 492] on button "4 . heeft" at bounding box center [950, 477] width 306 height 72
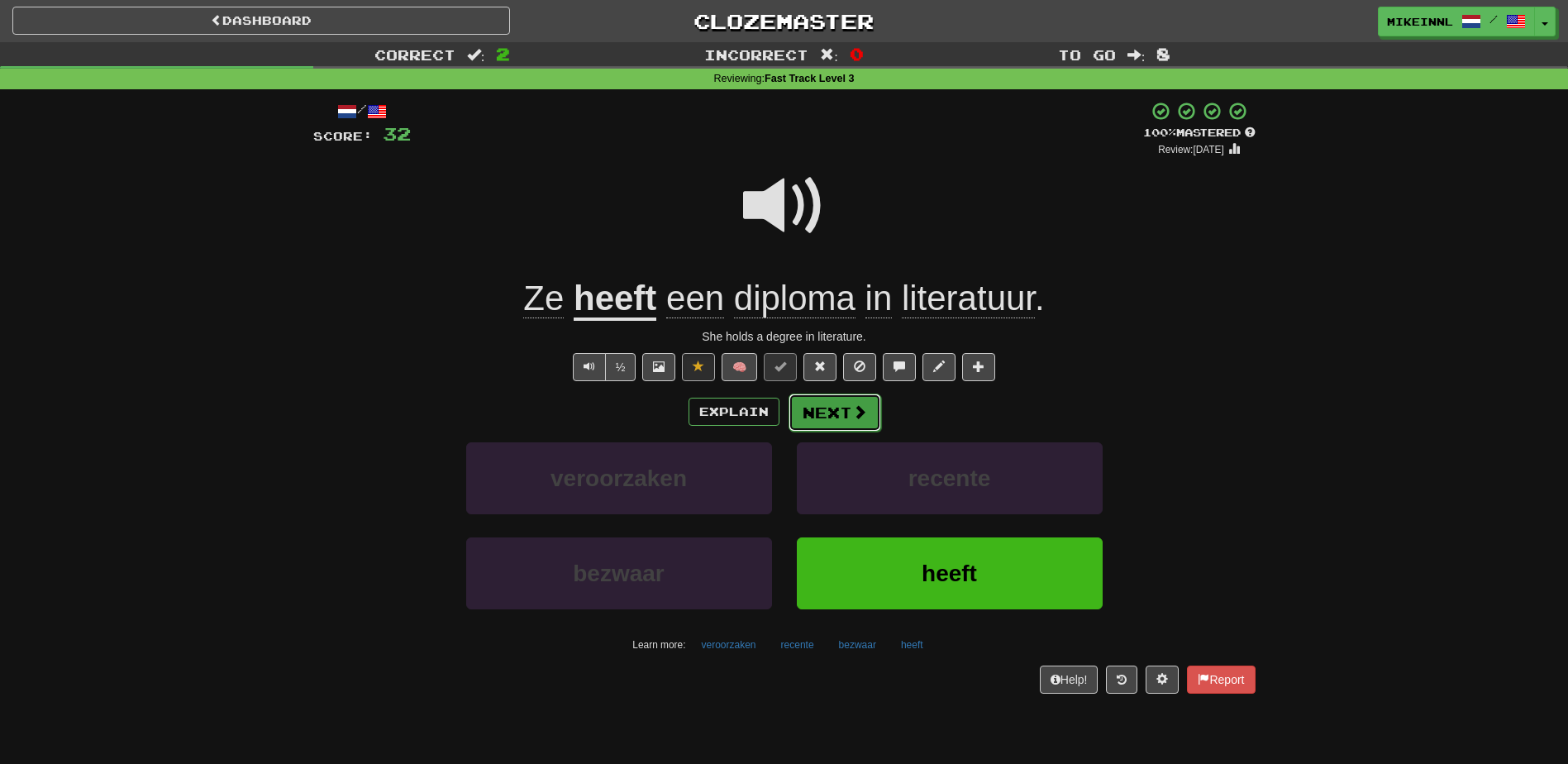
click at [852, 407] on span at bounding box center [860, 412] width 15 height 15
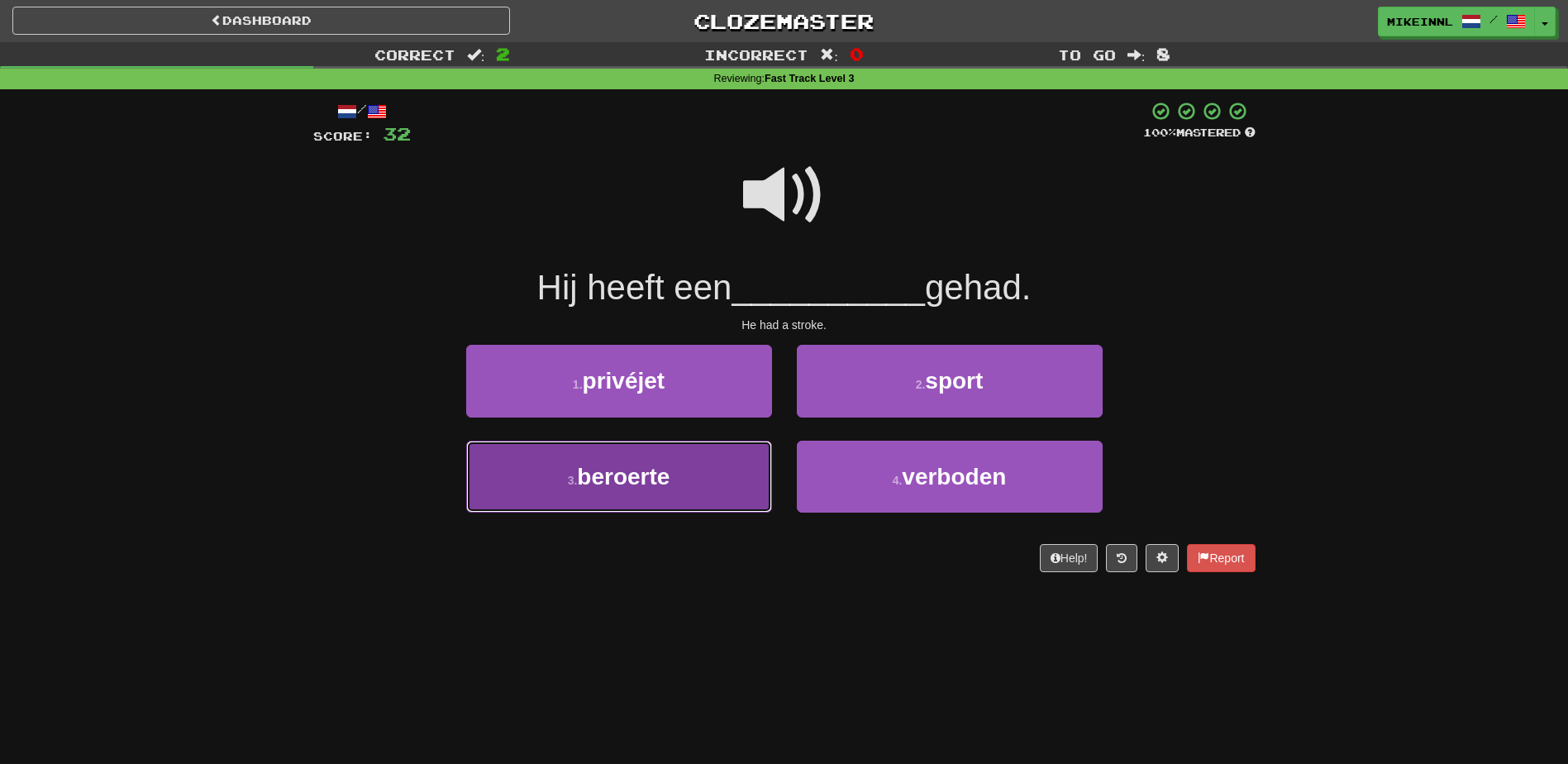
click at [640, 477] on span "beroerte" at bounding box center [624, 477] width 92 height 25
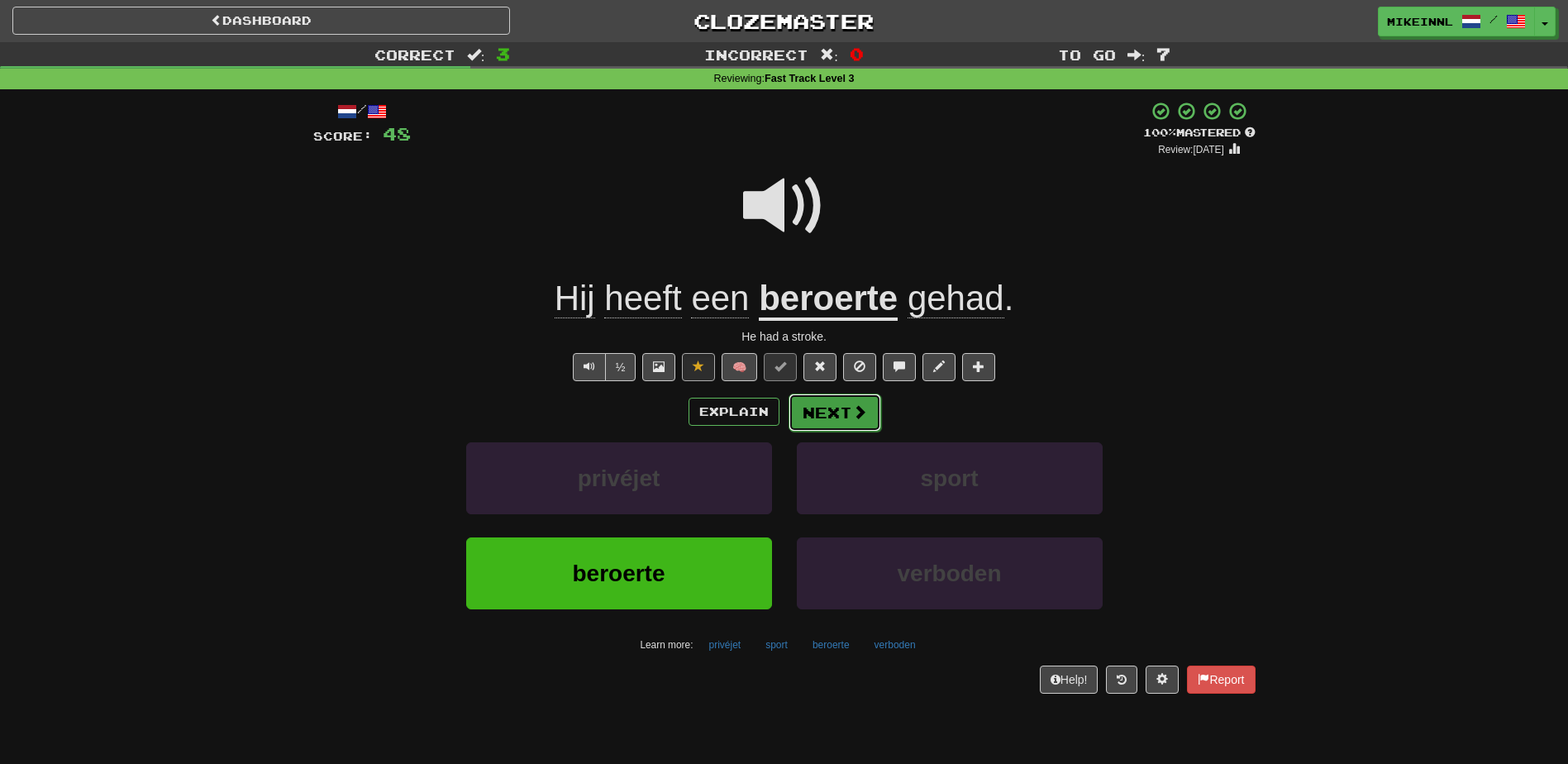
click at [826, 412] on button "Next" at bounding box center [834, 412] width 92 height 38
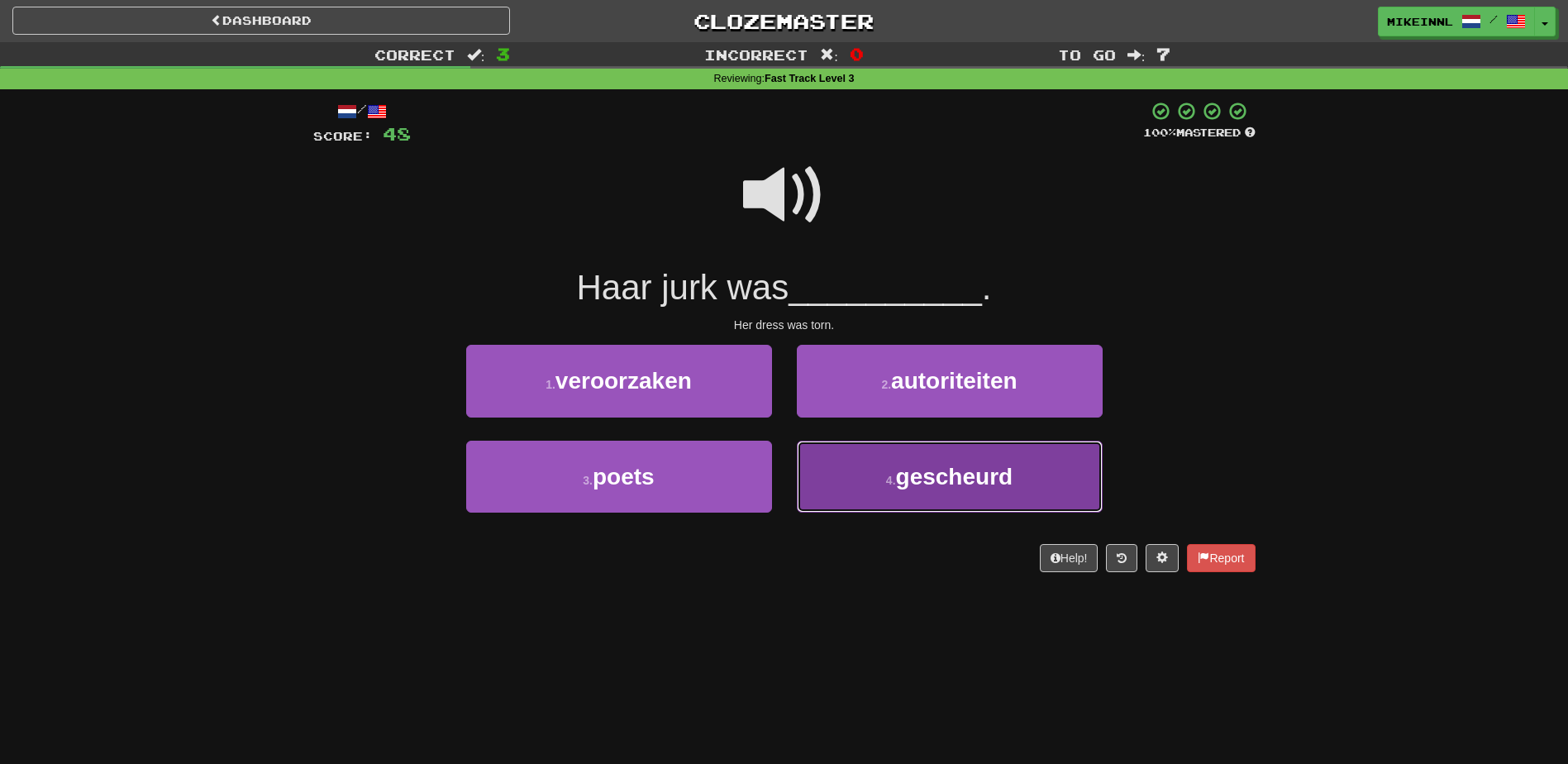
click at [855, 473] on button "4 . gescheurd" at bounding box center [950, 477] width 306 height 72
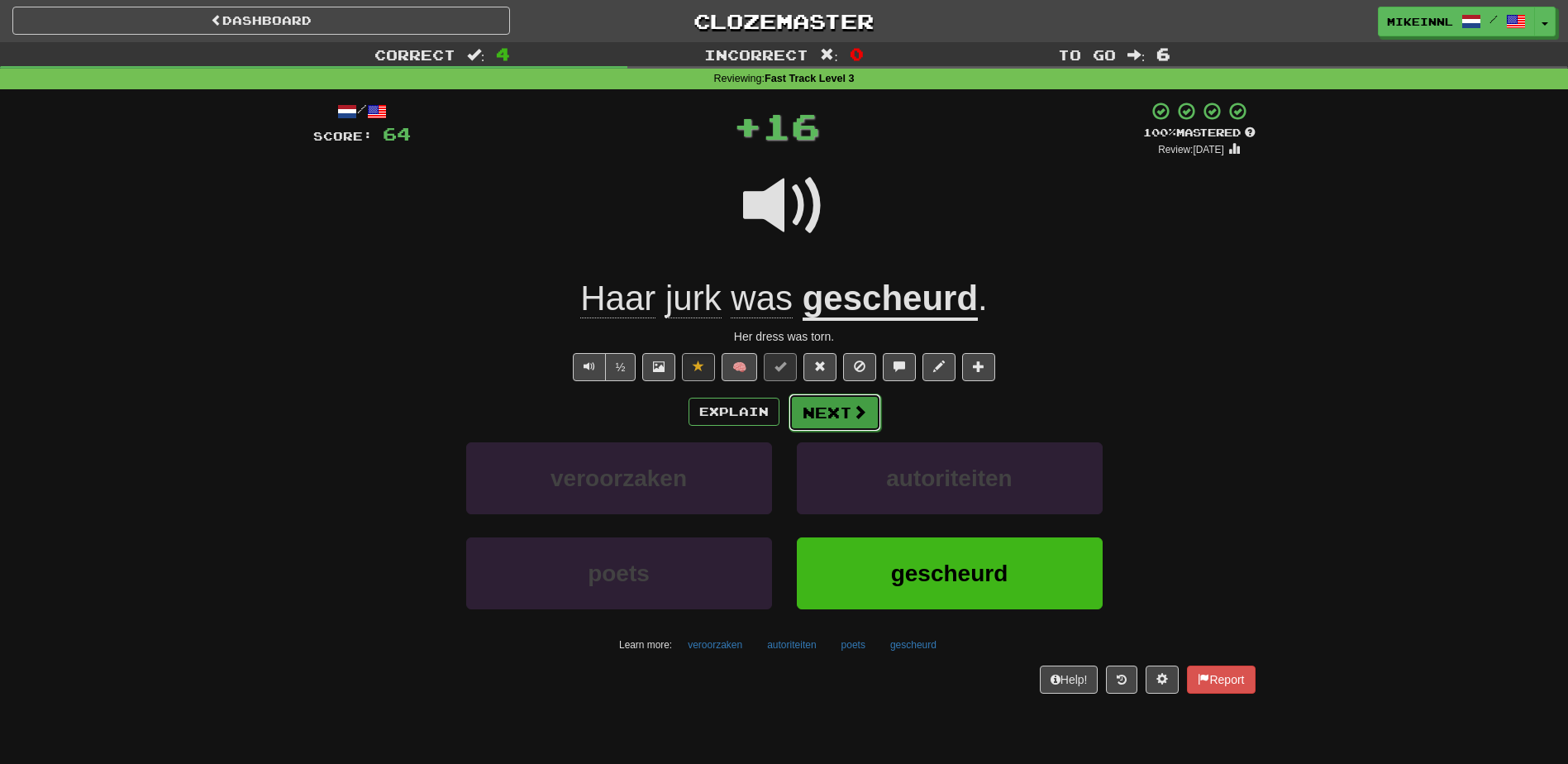
click at [846, 398] on button "Next" at bounding box center [834, 412] width 92 height 38
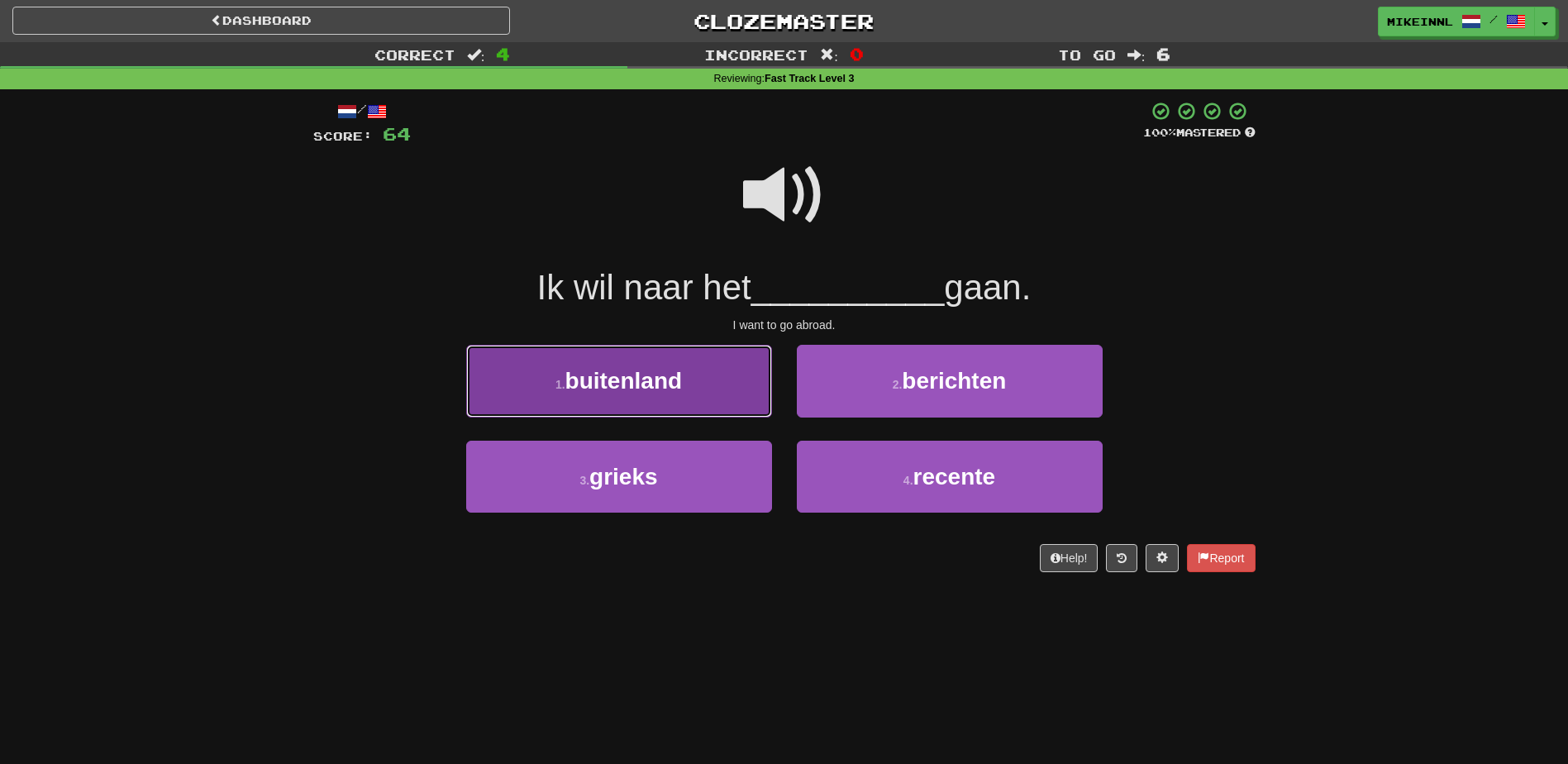
click at [680, 390] on span "buitenland" at bounding box center [624, 381] width 118 height 25
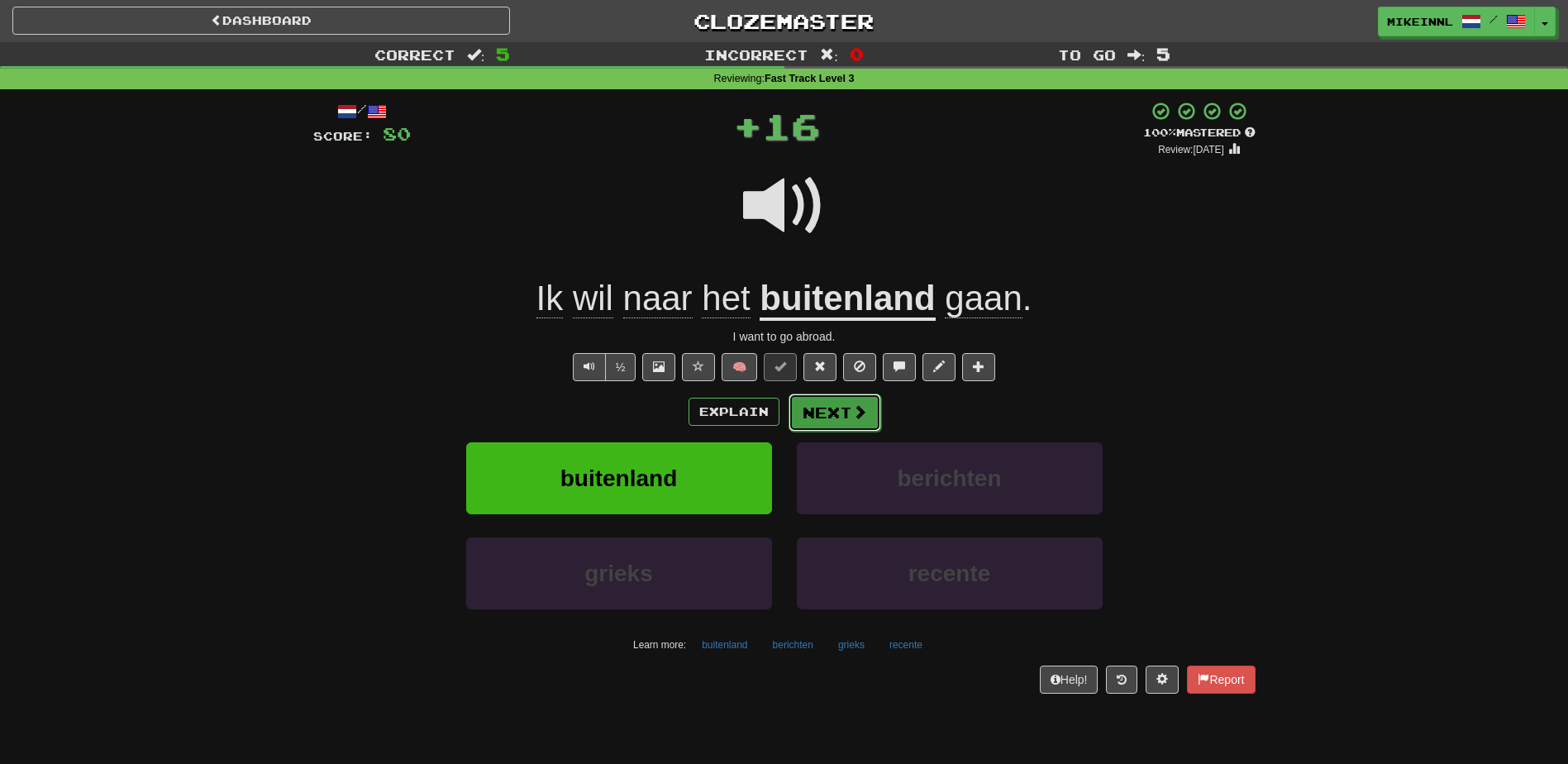
click at [844, 406] on button "Next" at bounding box center [834, 412] width 92 height 38
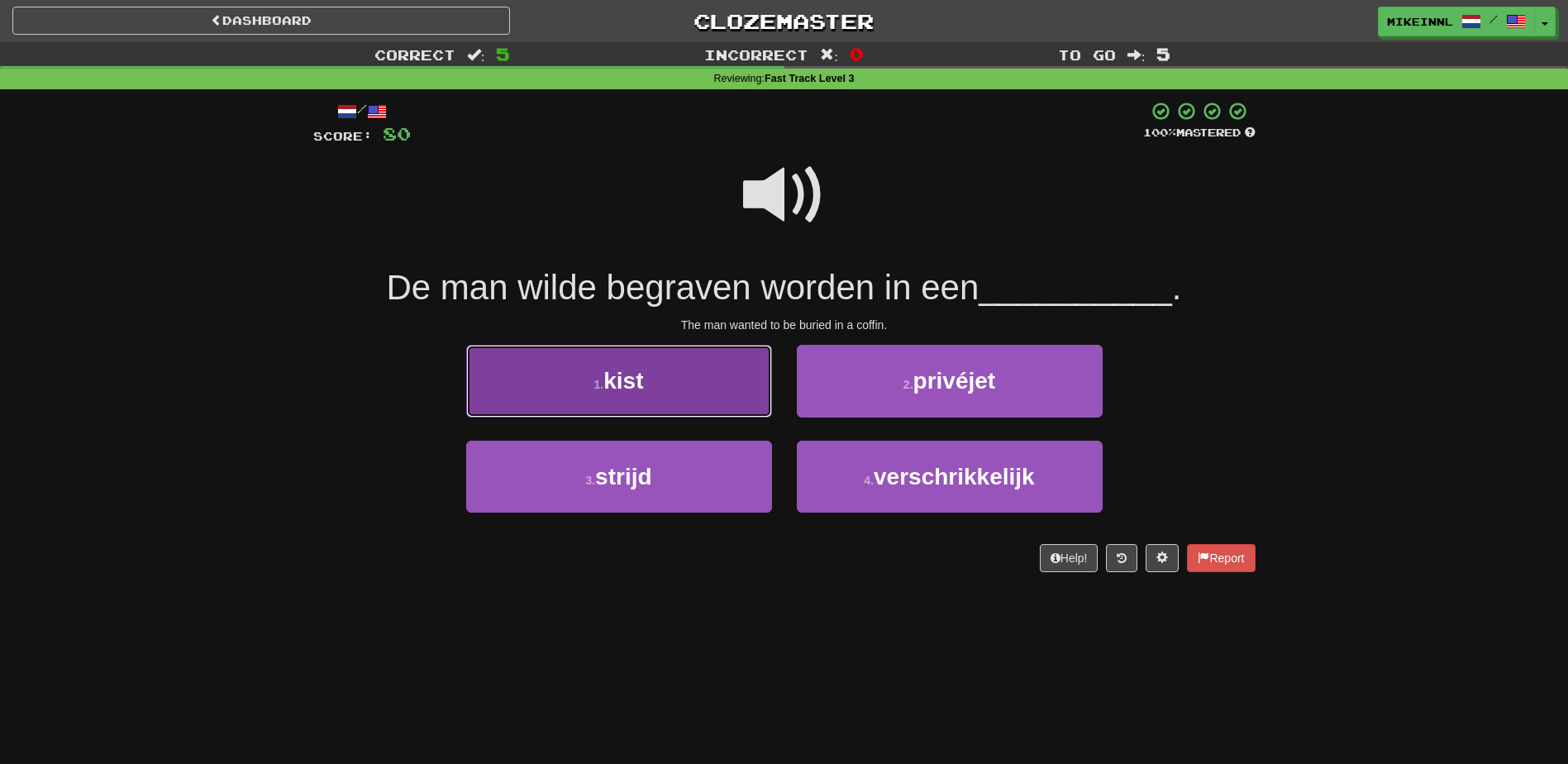
click at [676, 381] on button "1 . kist" at bounding box center [619, 381] width 306 height 72
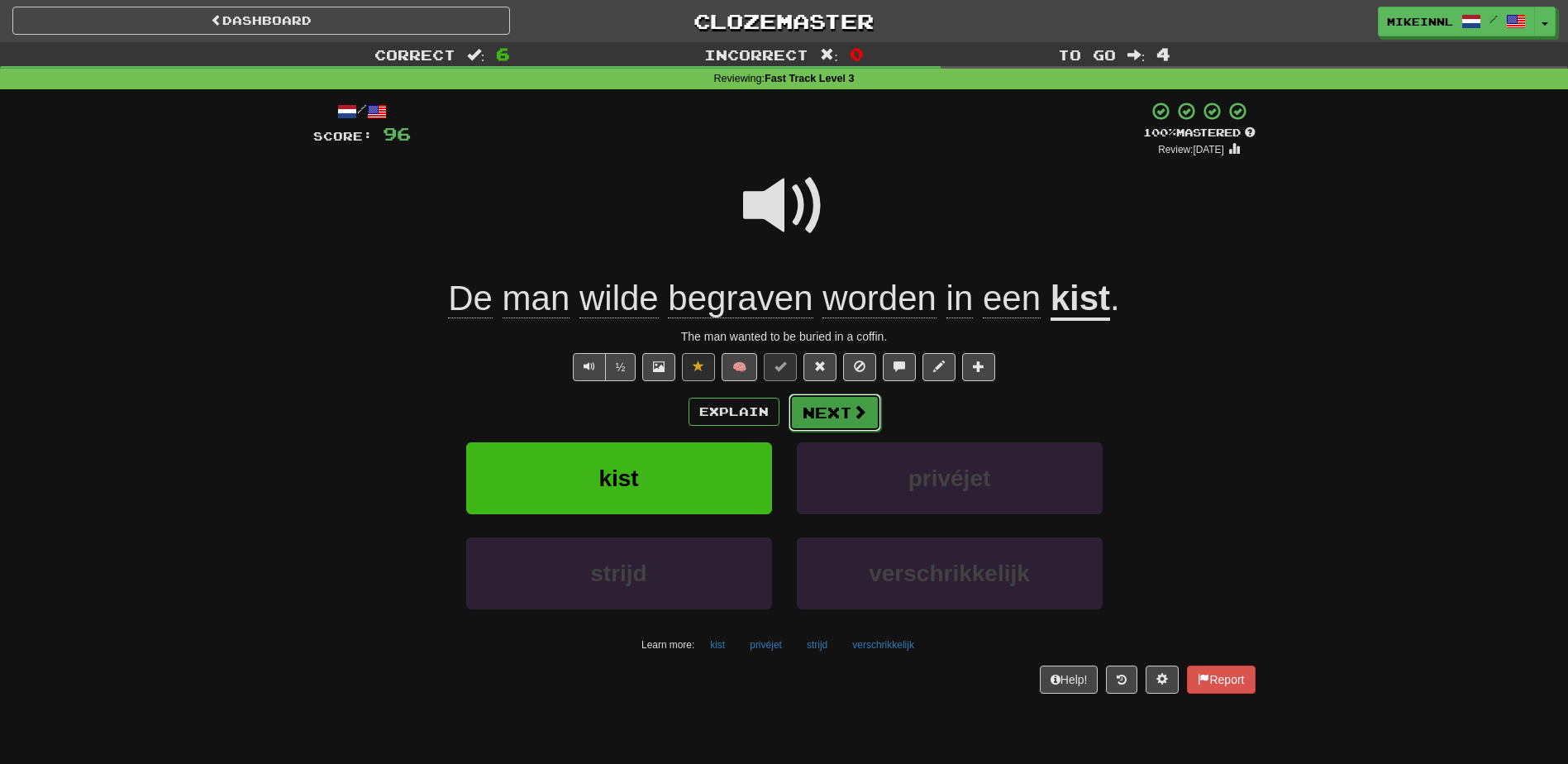
click at [845, 404] on button "Next" at bounding box center [834, 412] width 92 height 38
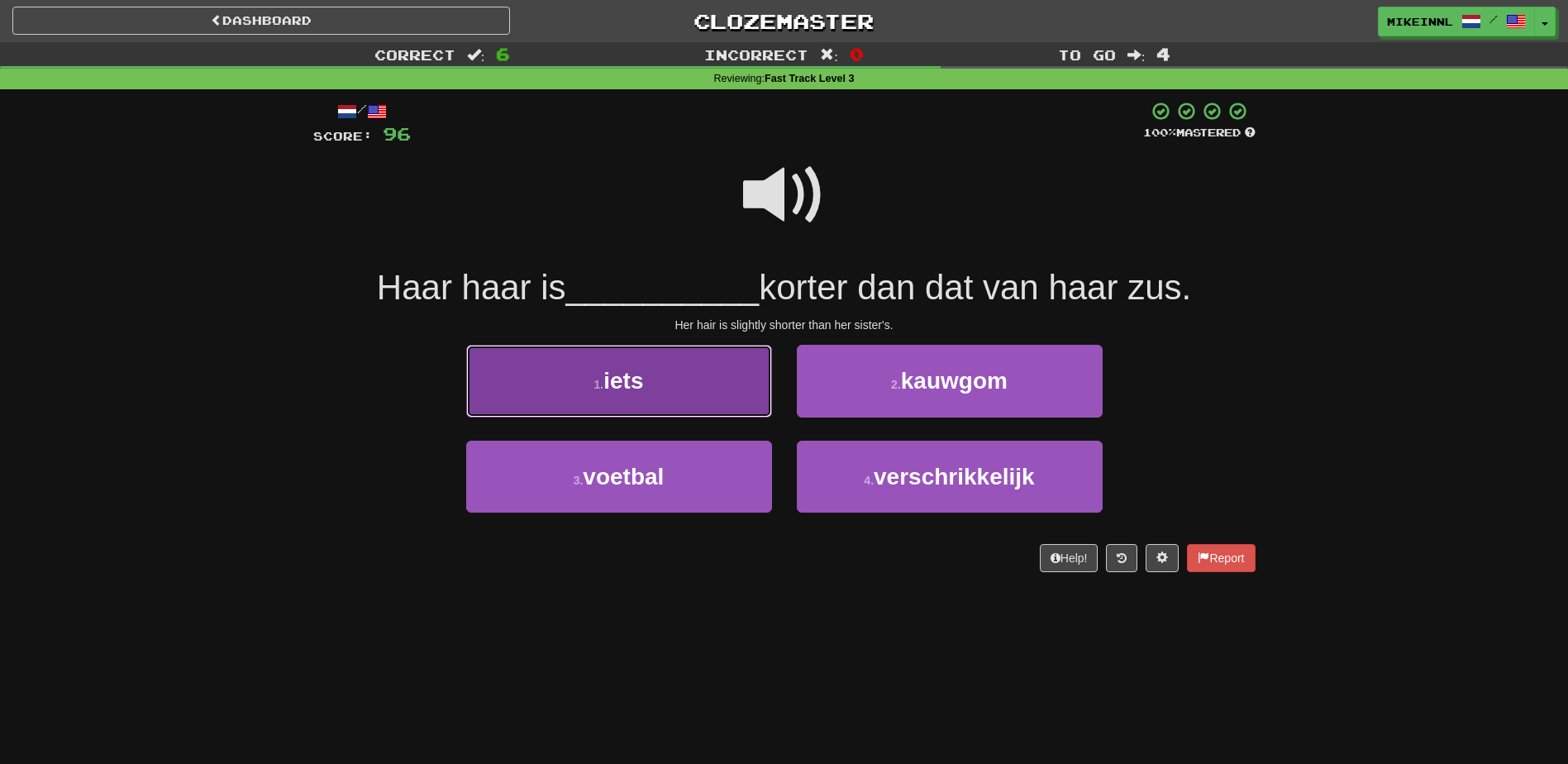
click at [692, 377] on button "1 . iets" at bounding box center [619, 381] width 306 height 72
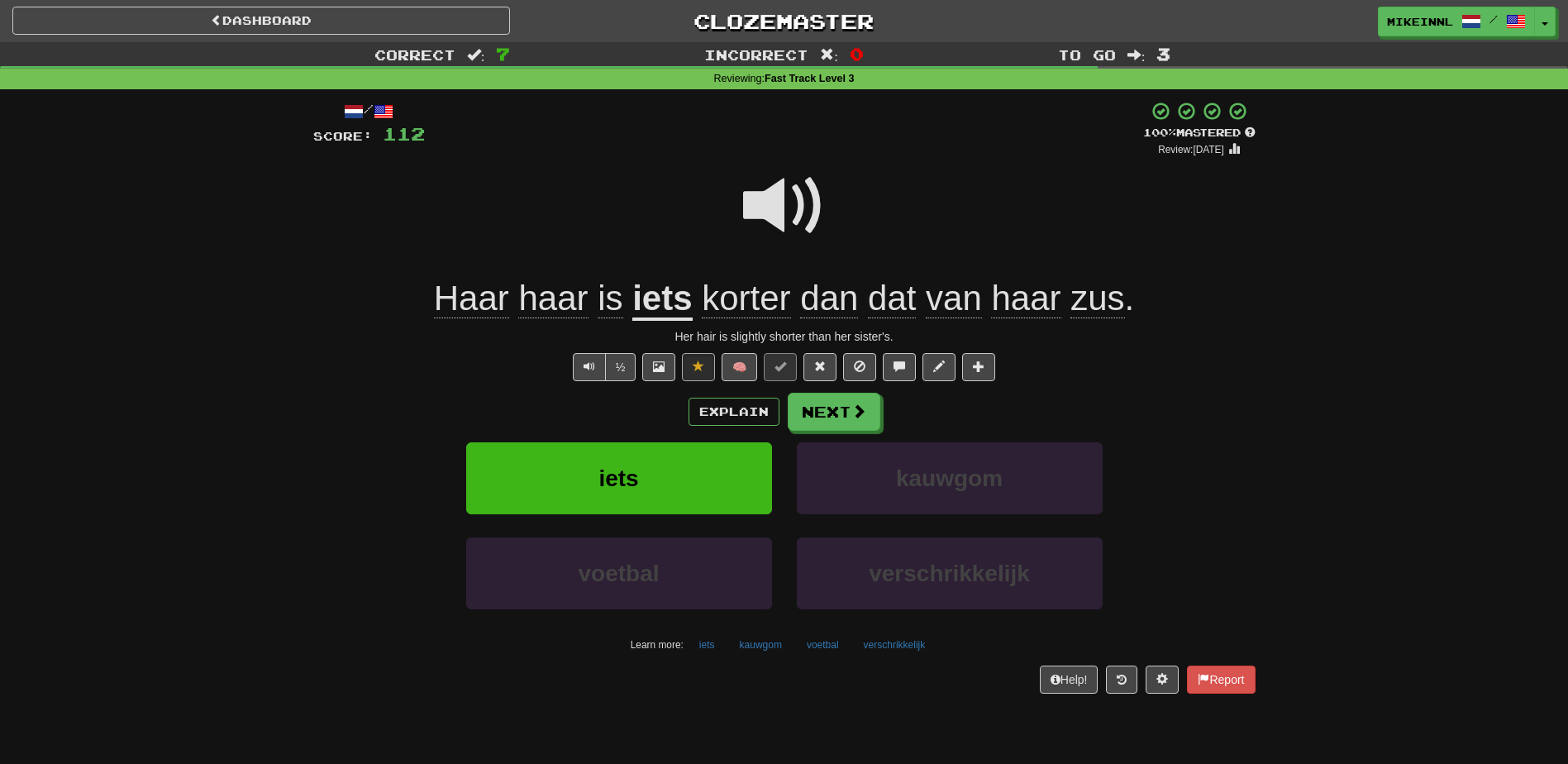
click at [881, 416] on div "Explain Next" at bounding box center [784, 411] width 942 height 38
click at [848, 409] on button "Next" at bounding box center [834, 412] width 92 height 38
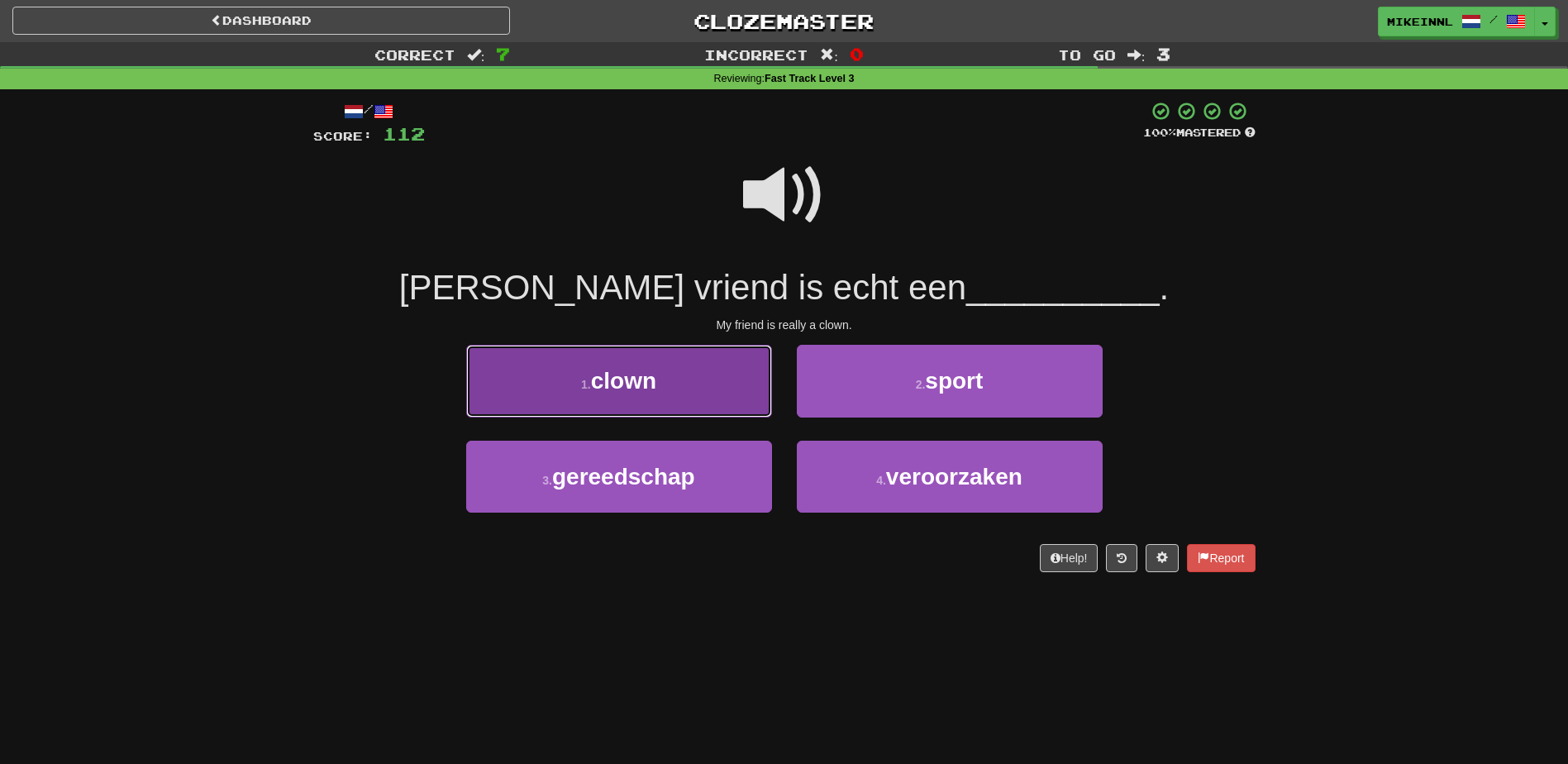
click at [693, 392] on button "1 . clown" at bounding box center [619, 381] width 306 height 72
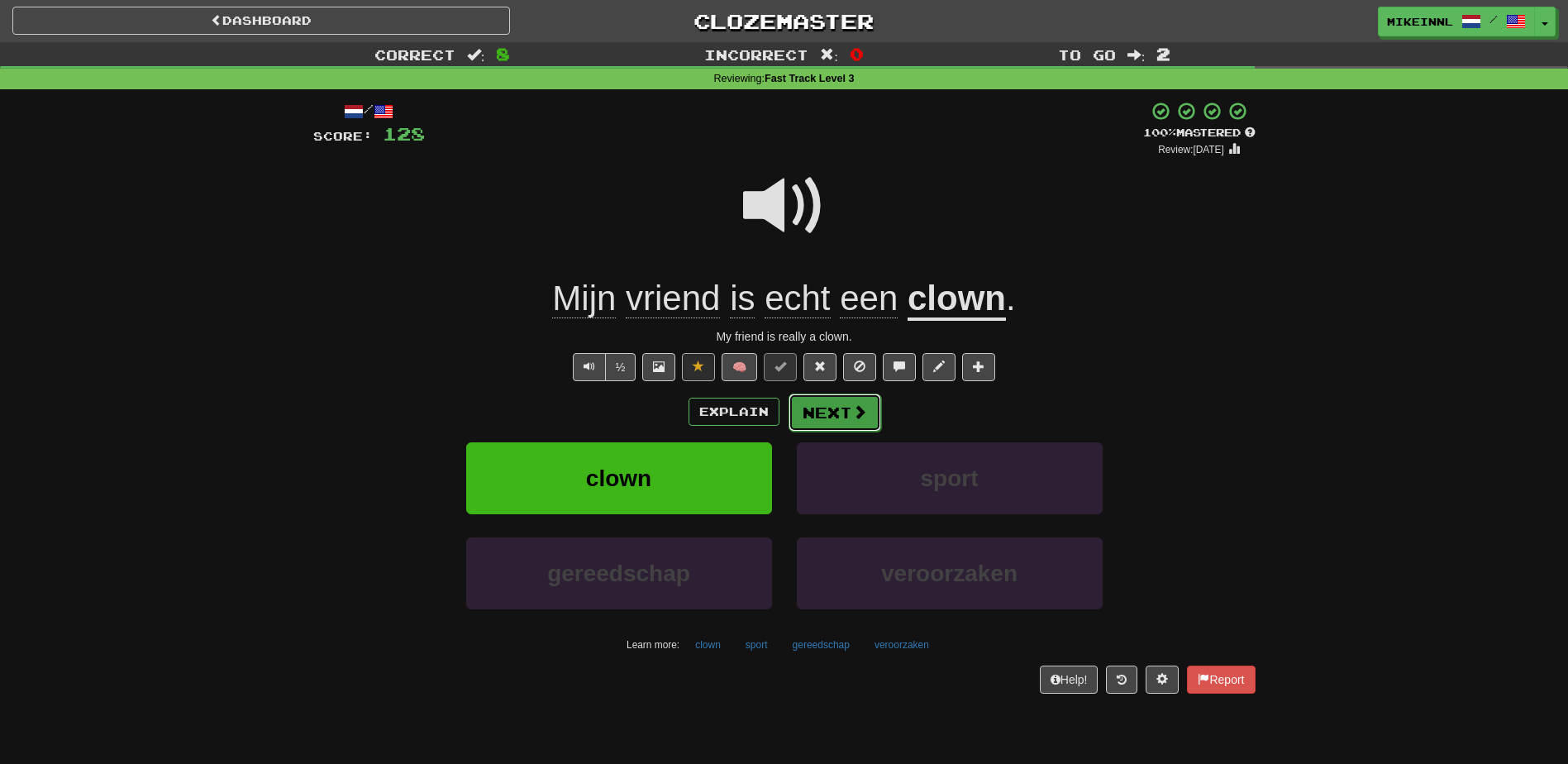
click at [845, 407] on button "Next" at bounding box center [834, 412] width 92 height 38
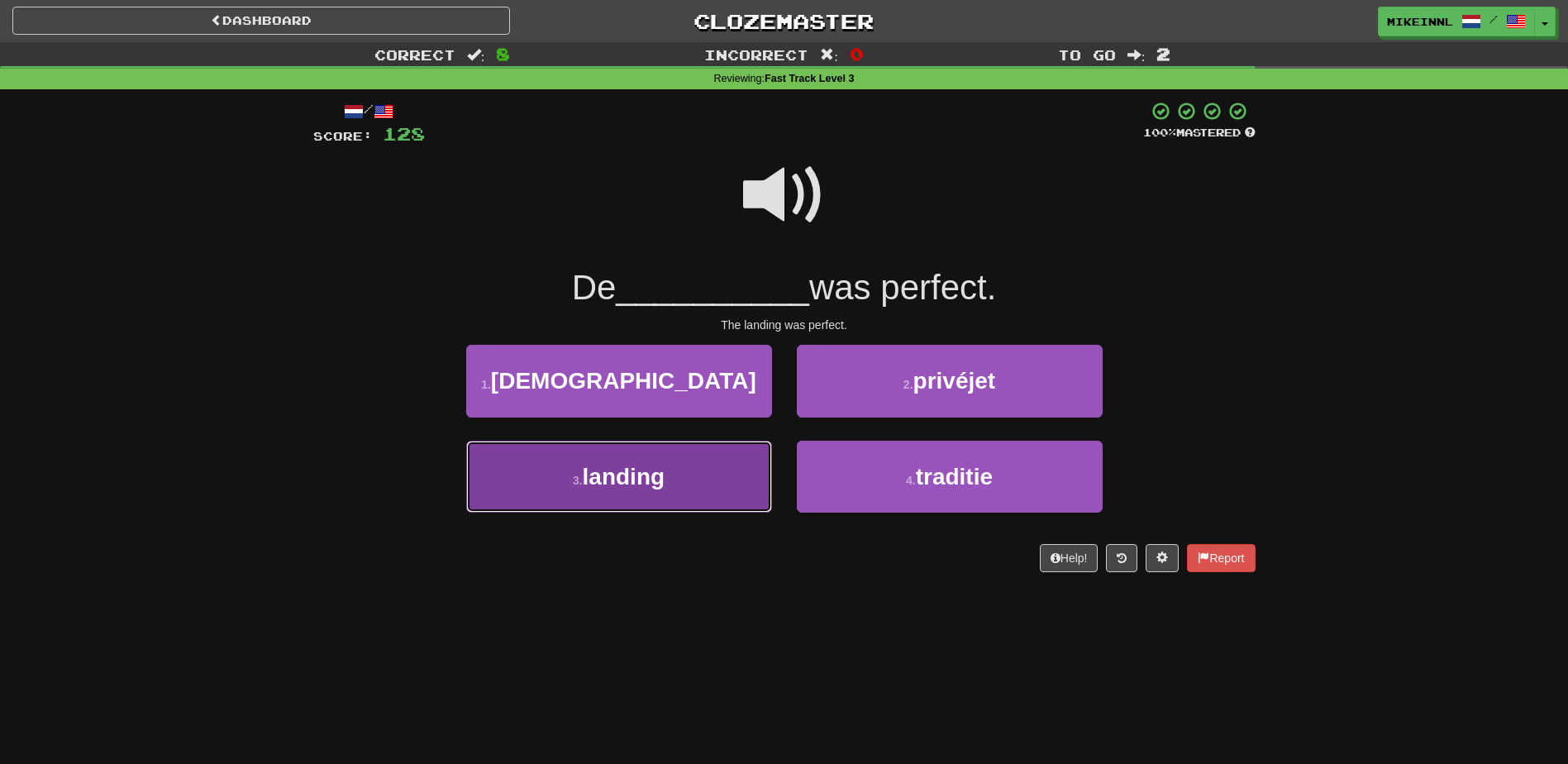
click at [658, 476] on span "landing" at bounding box center [624, 477] width 82 height 25
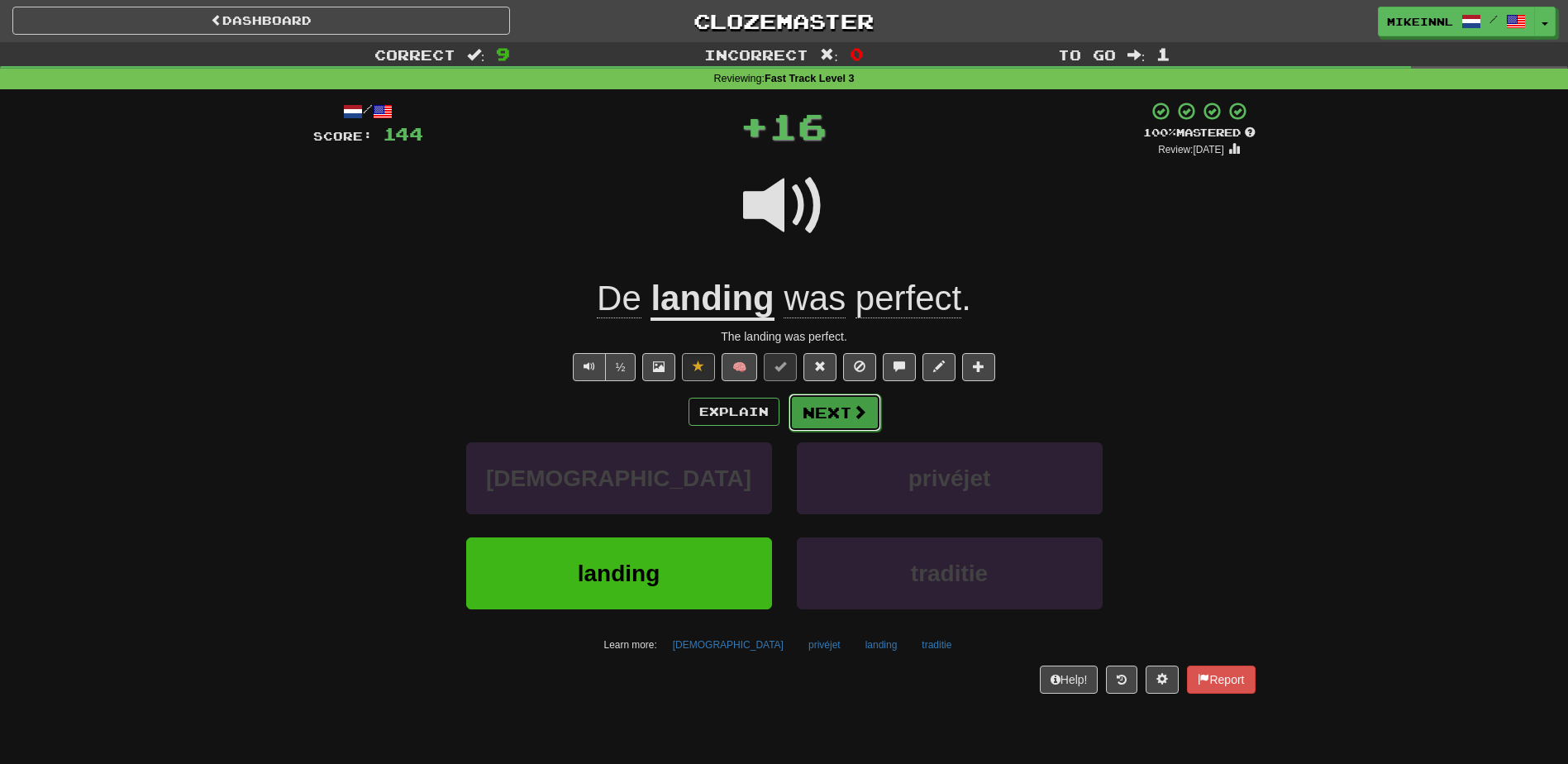
click at [814, 399] on button "Next" at bounding box center [834, 412] width 92 height 38
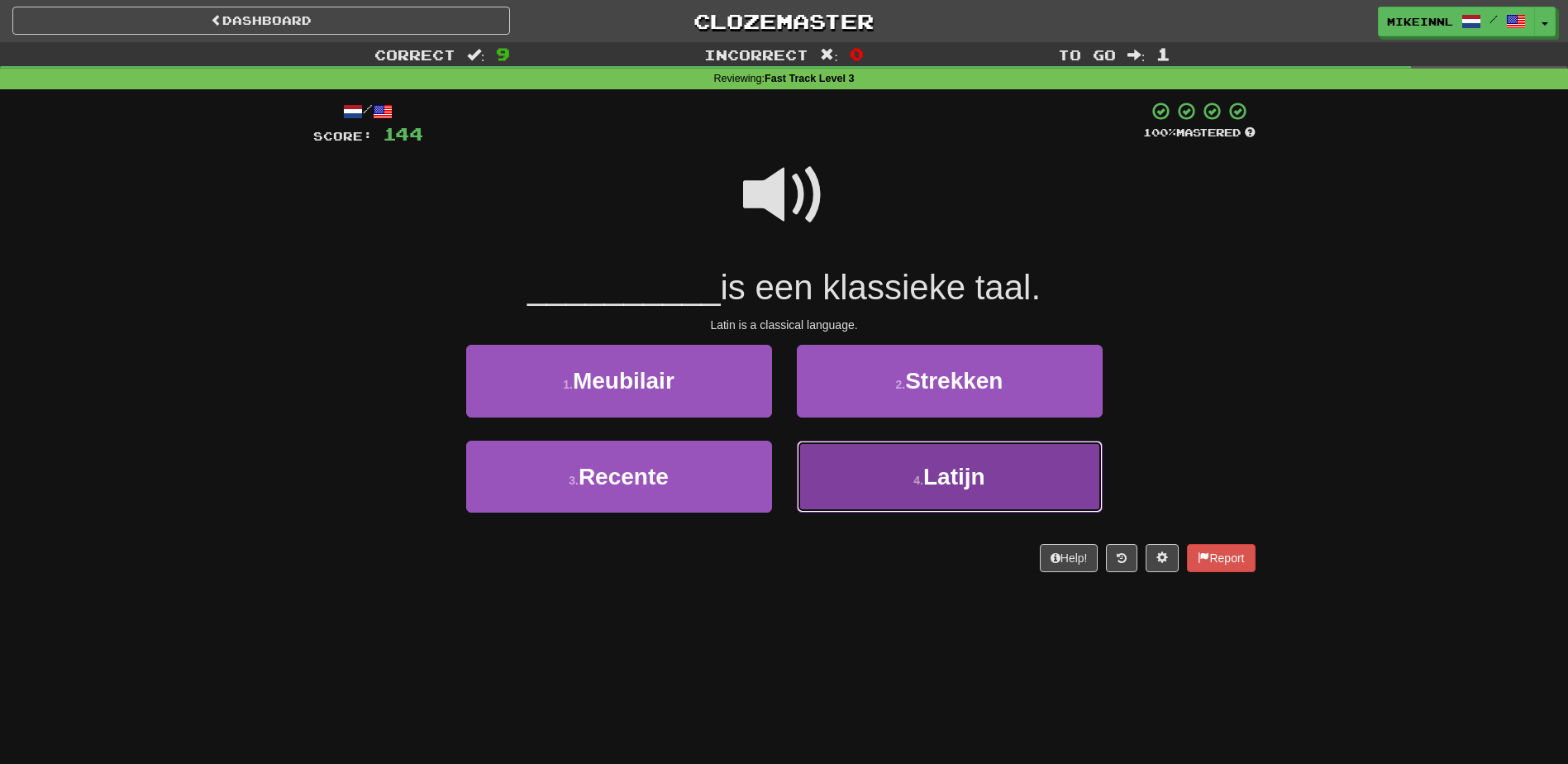
click at [895, 482] on button "4 . Latijn" at bounding box center [950, 477] width 306 height 72
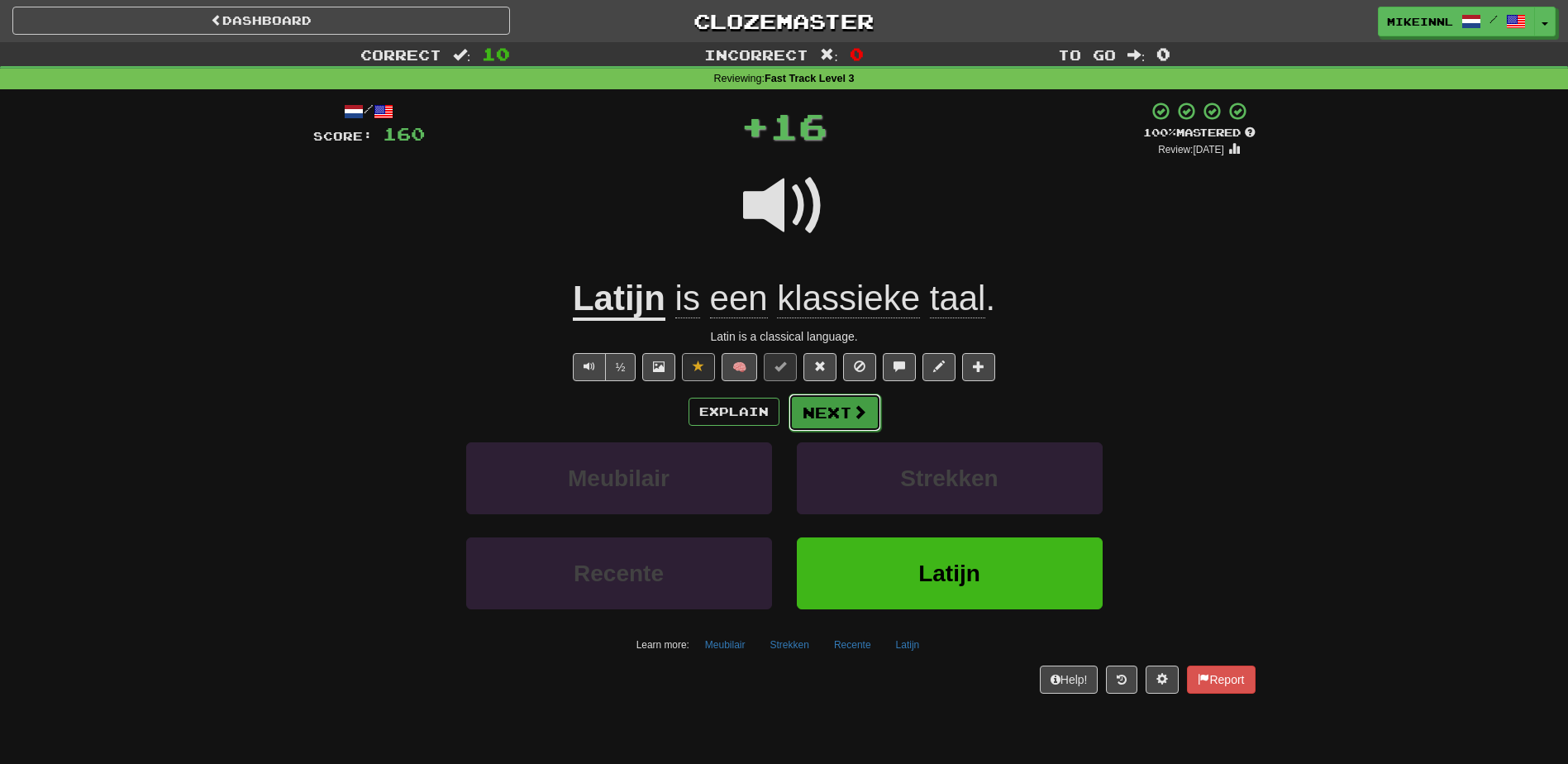
click at [835, 398] on button "Next" at bounding box center [834, 412] width 92 height 38
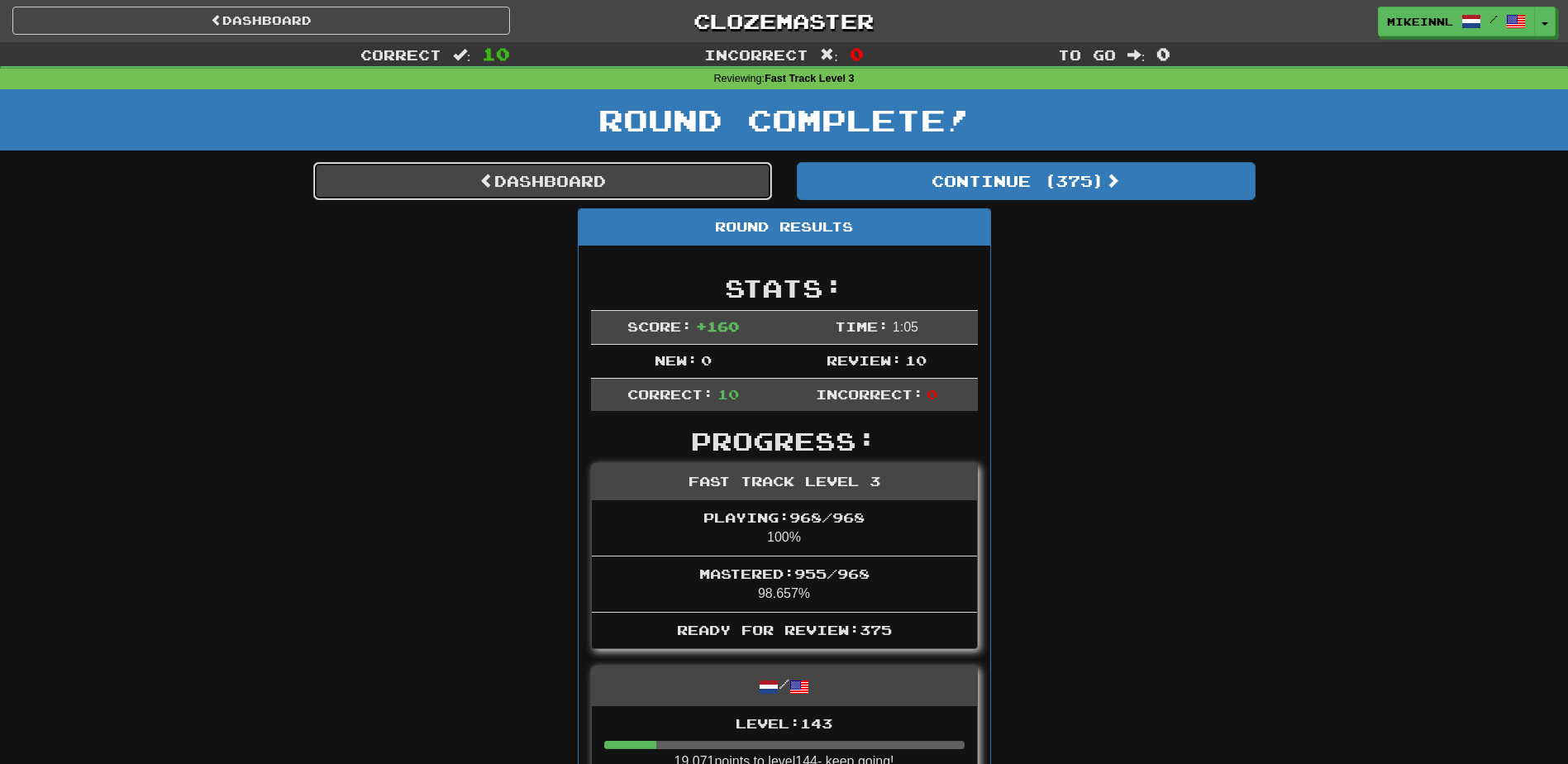
click at [648, 175] on link "Dashboard" at bounding box center [543, 181] width 459 height 38
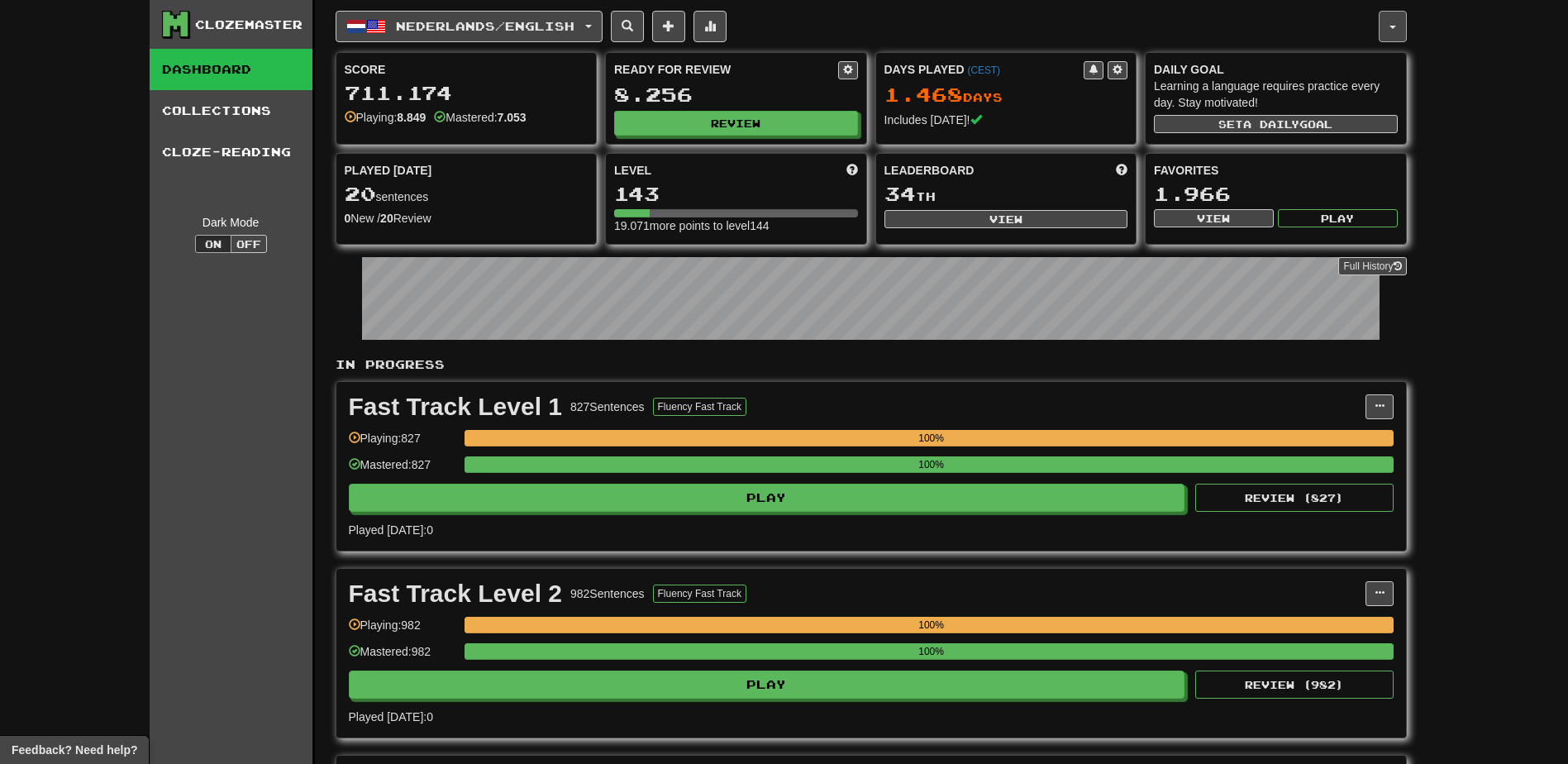
click at [1392, 22] on button "button" at bounding box center [1392, 26] width 28 height 31
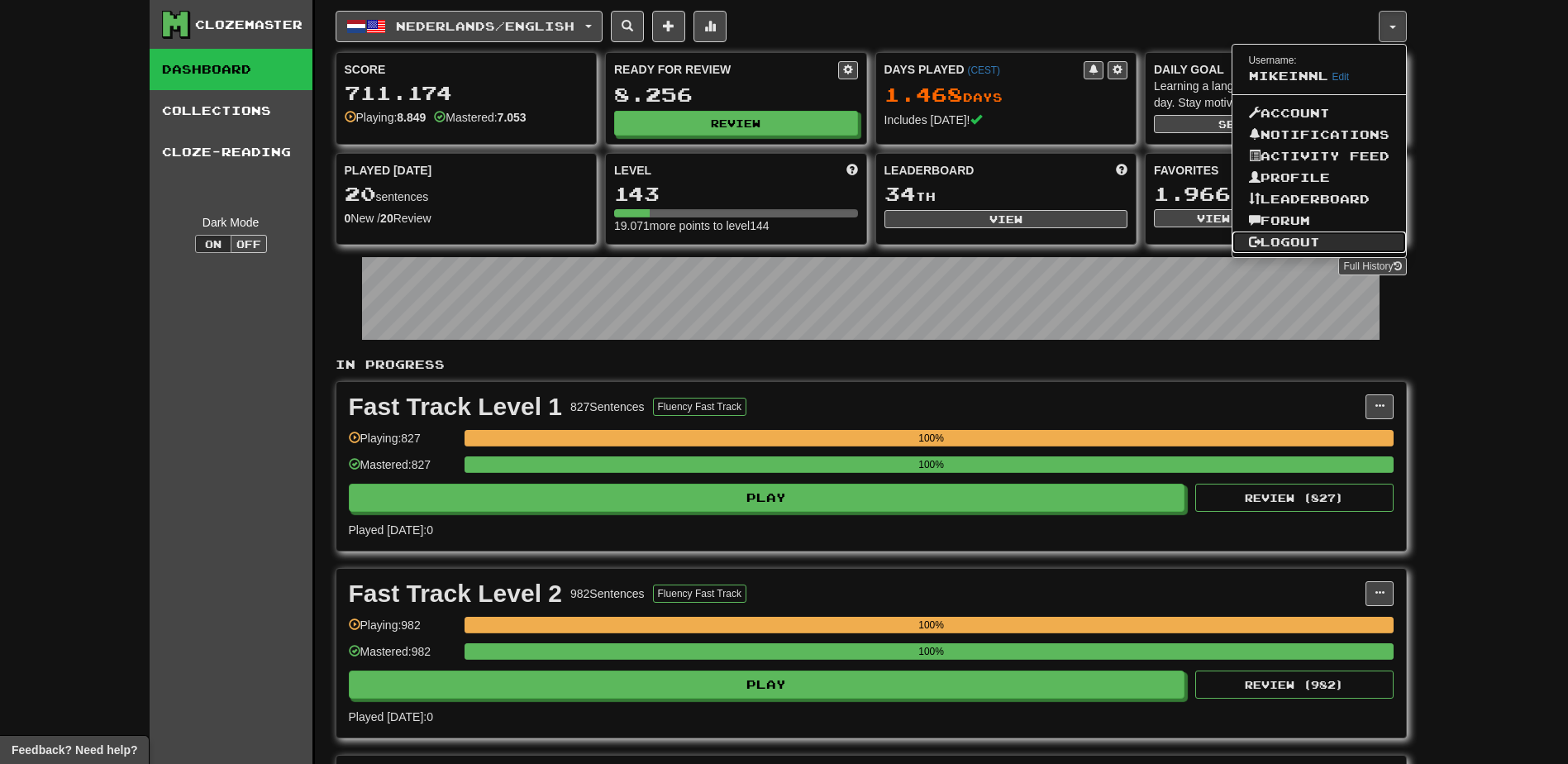
click at [1275, 243] on link "Logout" at bounding box center [1318, 242] width 174 height 22
